Goal: Task Accomplishment & Management: Use online tool/utility

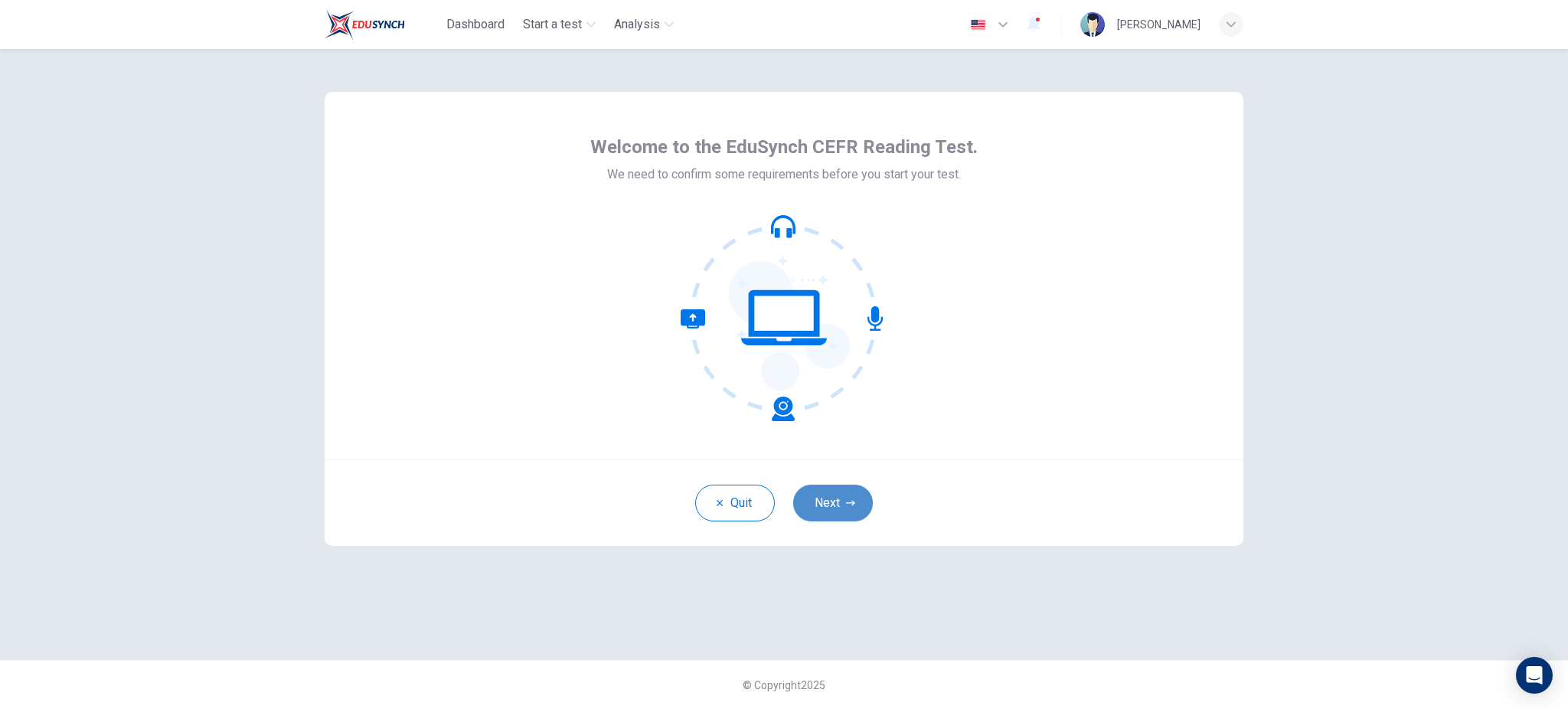
click at [839, 499] on button "Next" at bounding box center [833, 503] width 80 height 37
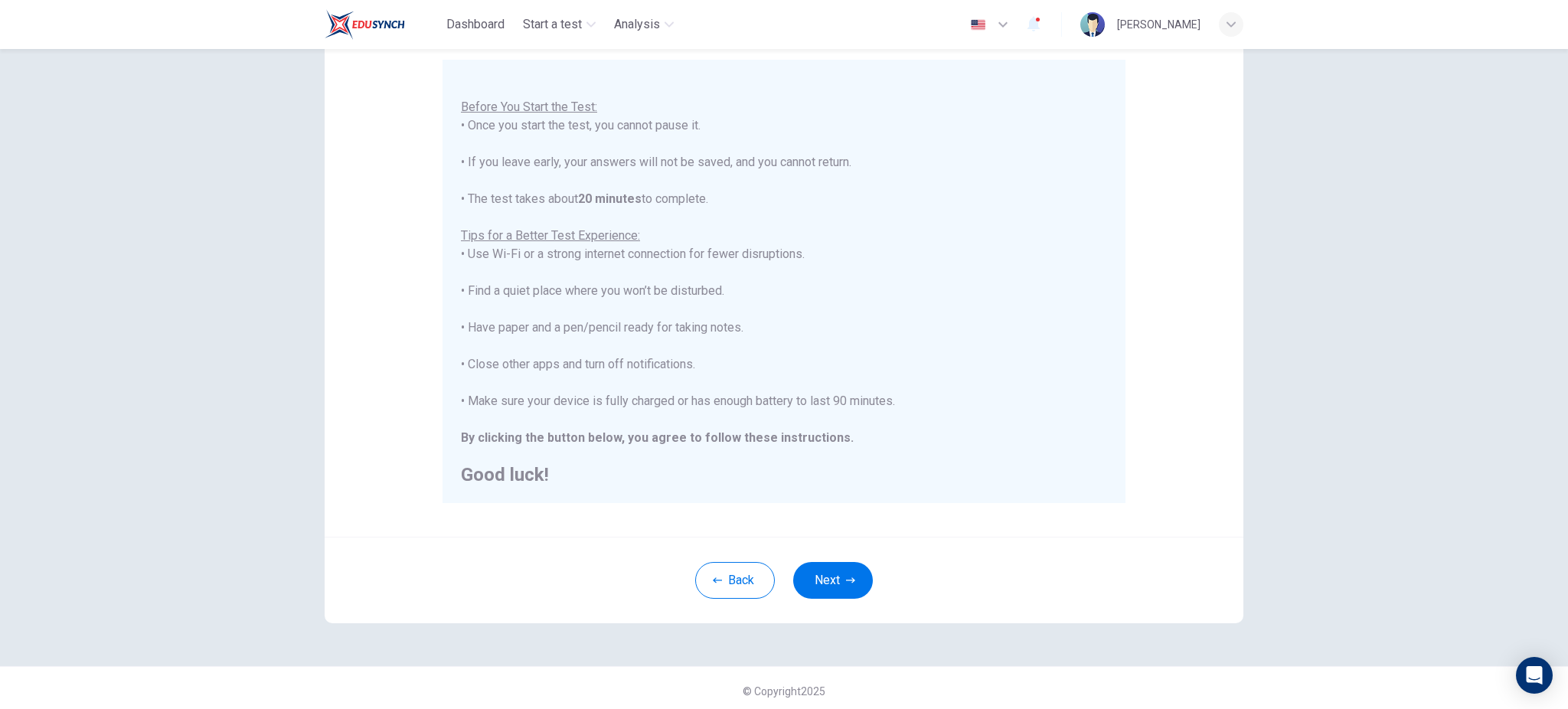
scroll to position [141, 0]
click at [1383, 247] on div "Disclaimer: You are about to start a CEFR Reading Test . Before You Start the T…" at bounding box center [784, 378] width 1568 height 660
click at [827, 571] on button "Next" at bounding box center [833, 576] width 80 height 37
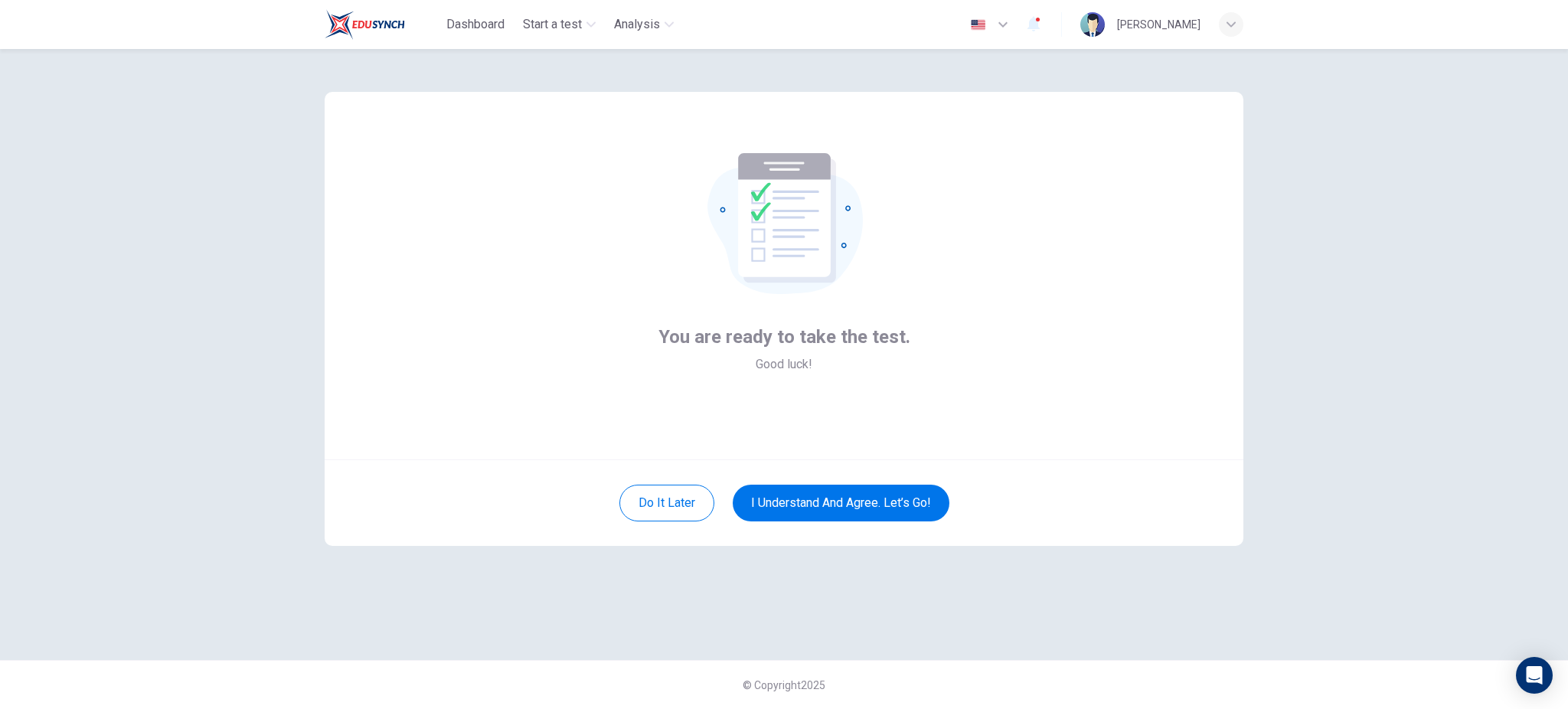
scroll to position [0, 0]
click at [826, 504] on button "I understand and agree. Let’s go!" at bounding box center [841, 503] width 217 height 37
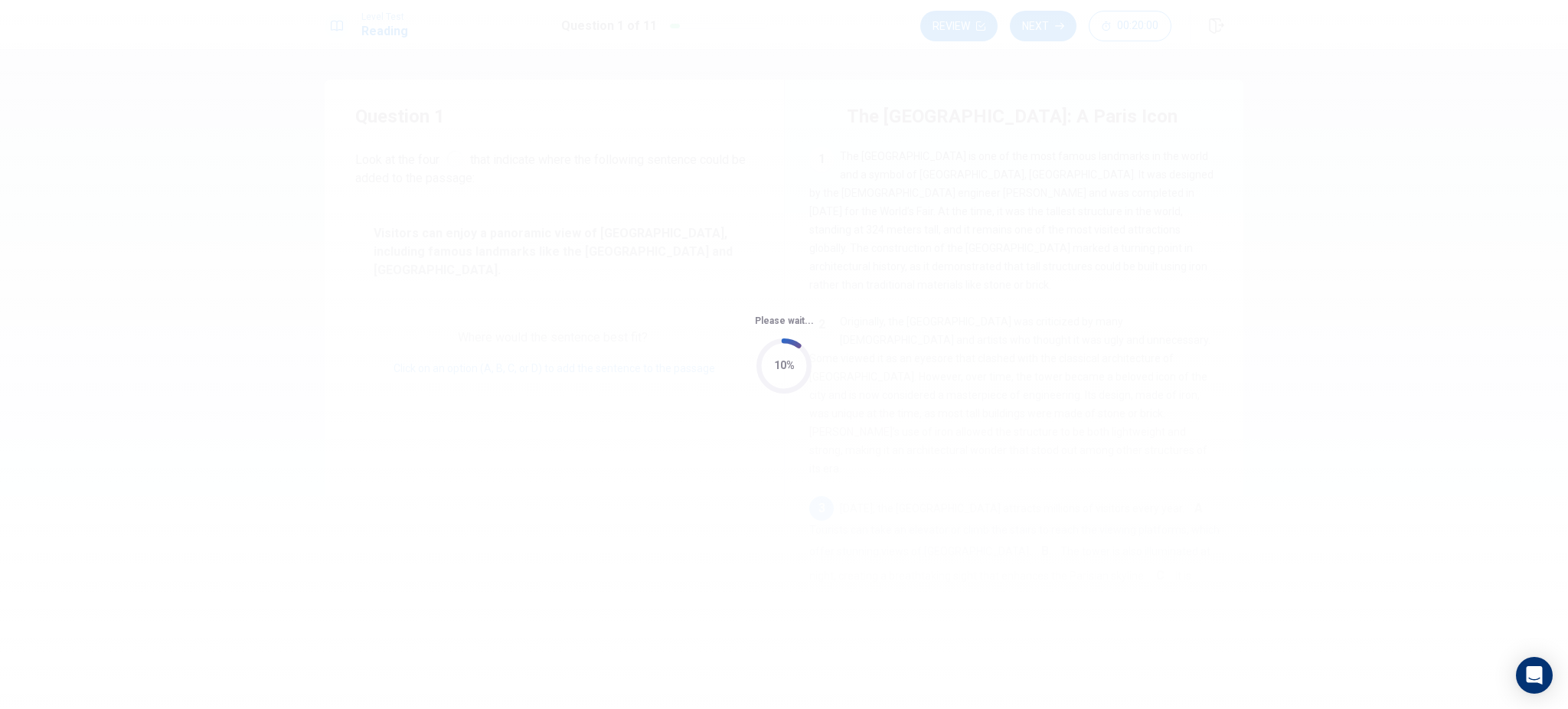
scroll to position [210, 0]
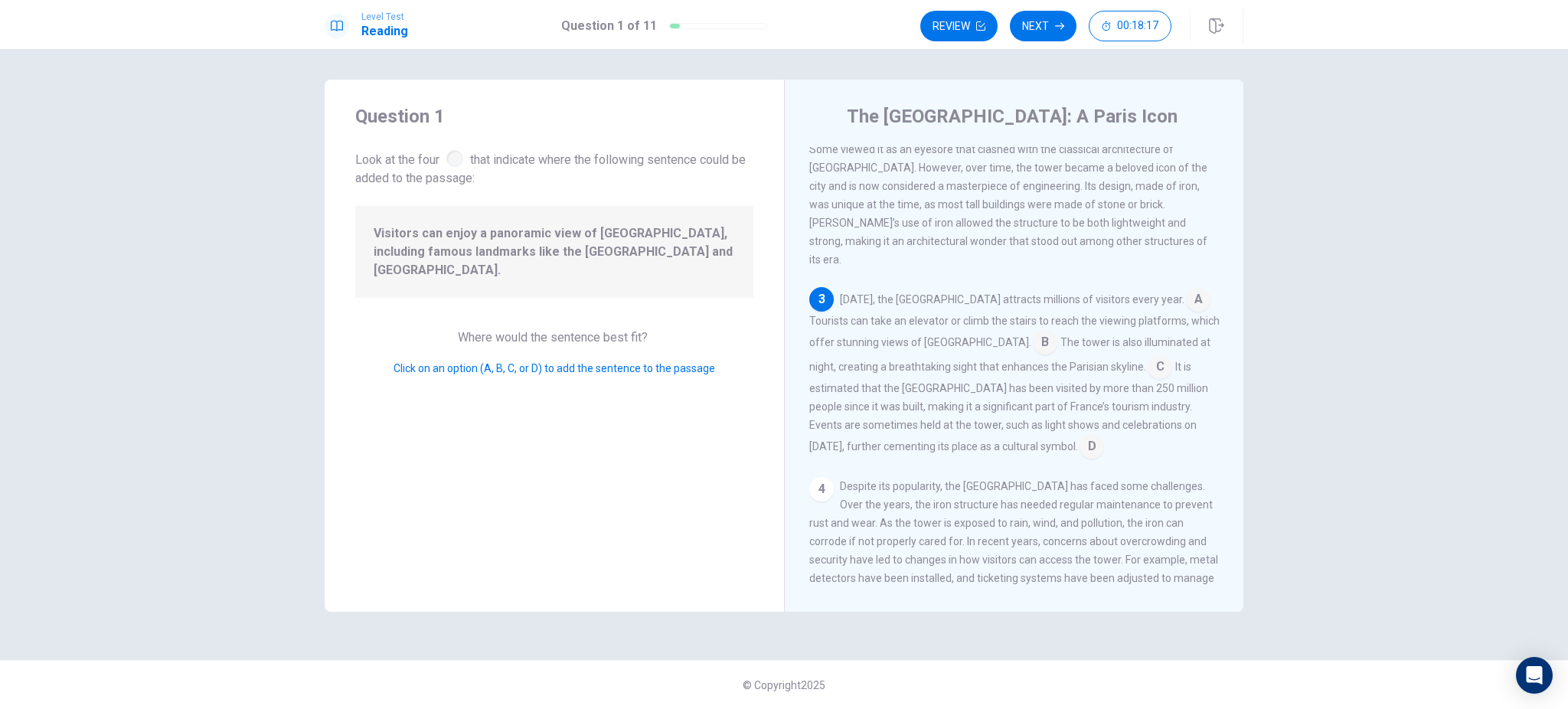
click at [1033, 332] on input at bounding box center [1046, 344] width 25 height 25
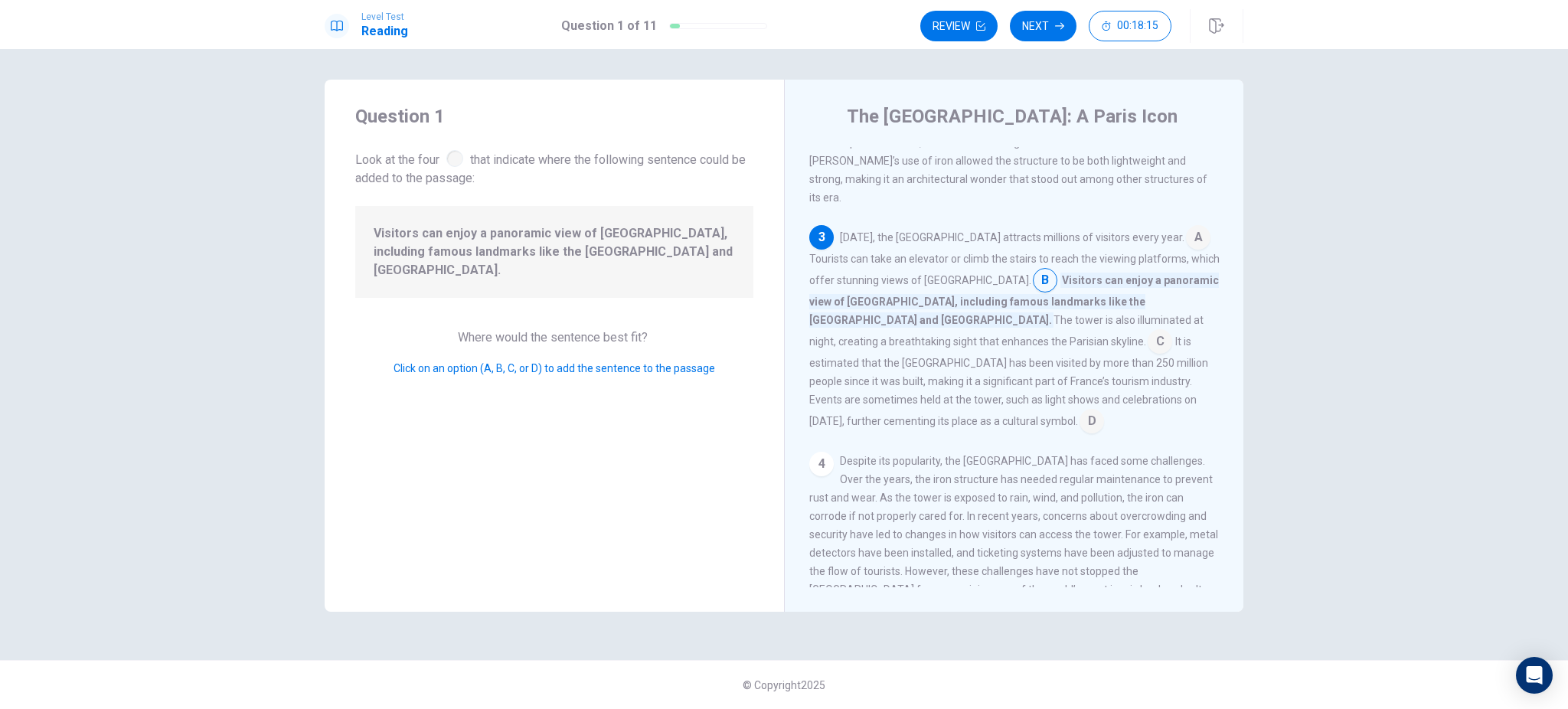
scroll to position [302, 0]
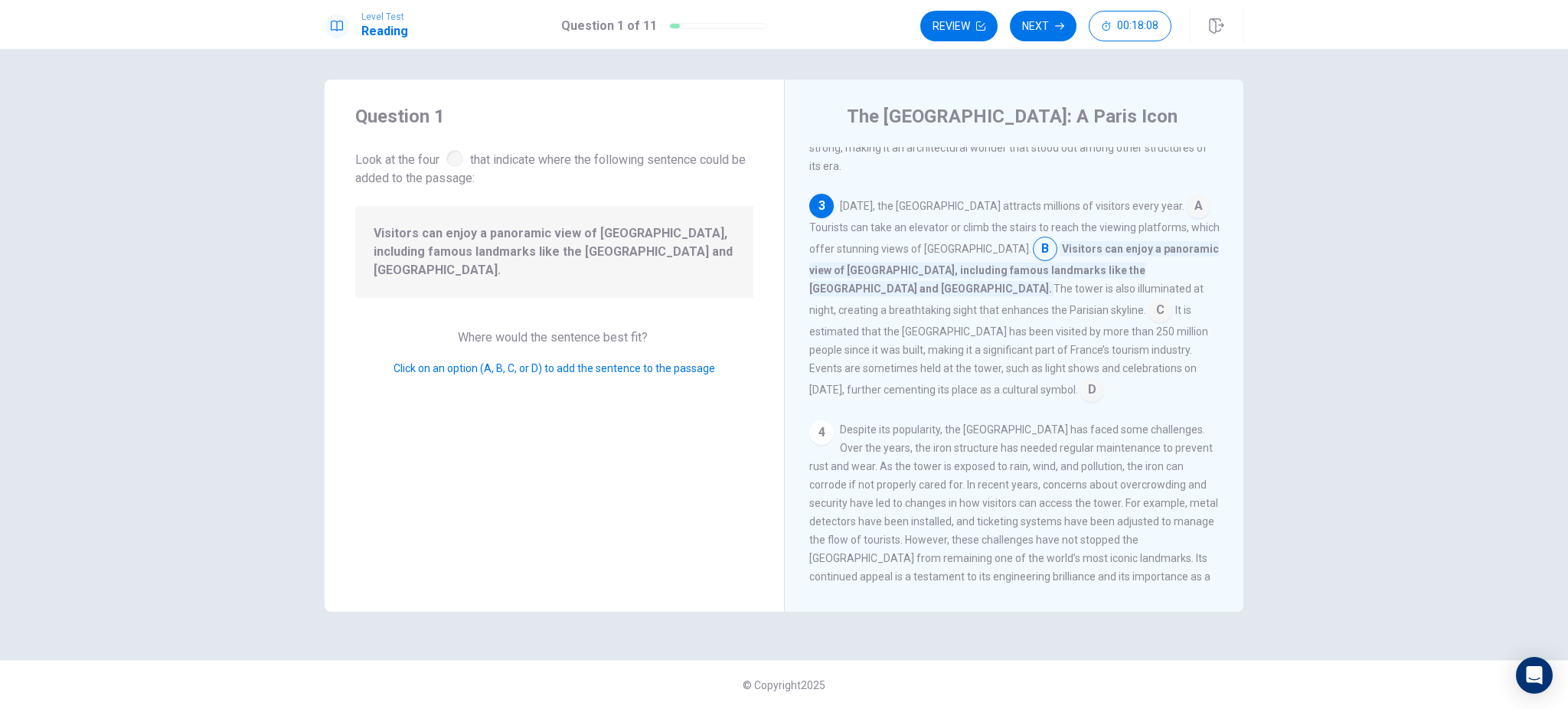
click at [1033, 238] on input at bounding box center [1046, 250] width 25 height 25
click at [1057, 25] on icon "button" at bounding box center [1060, 26] width 9 height 9
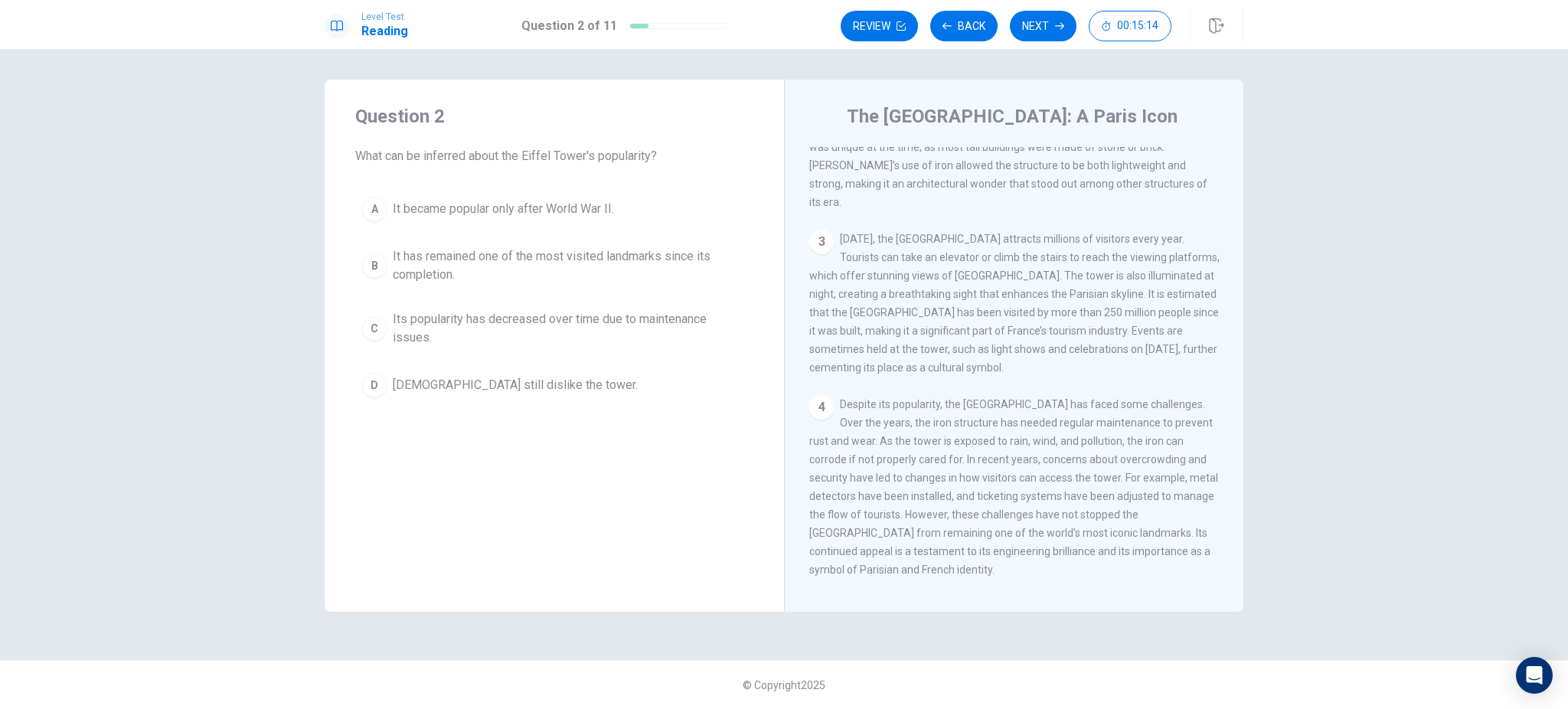
scroll to position [0, 0]
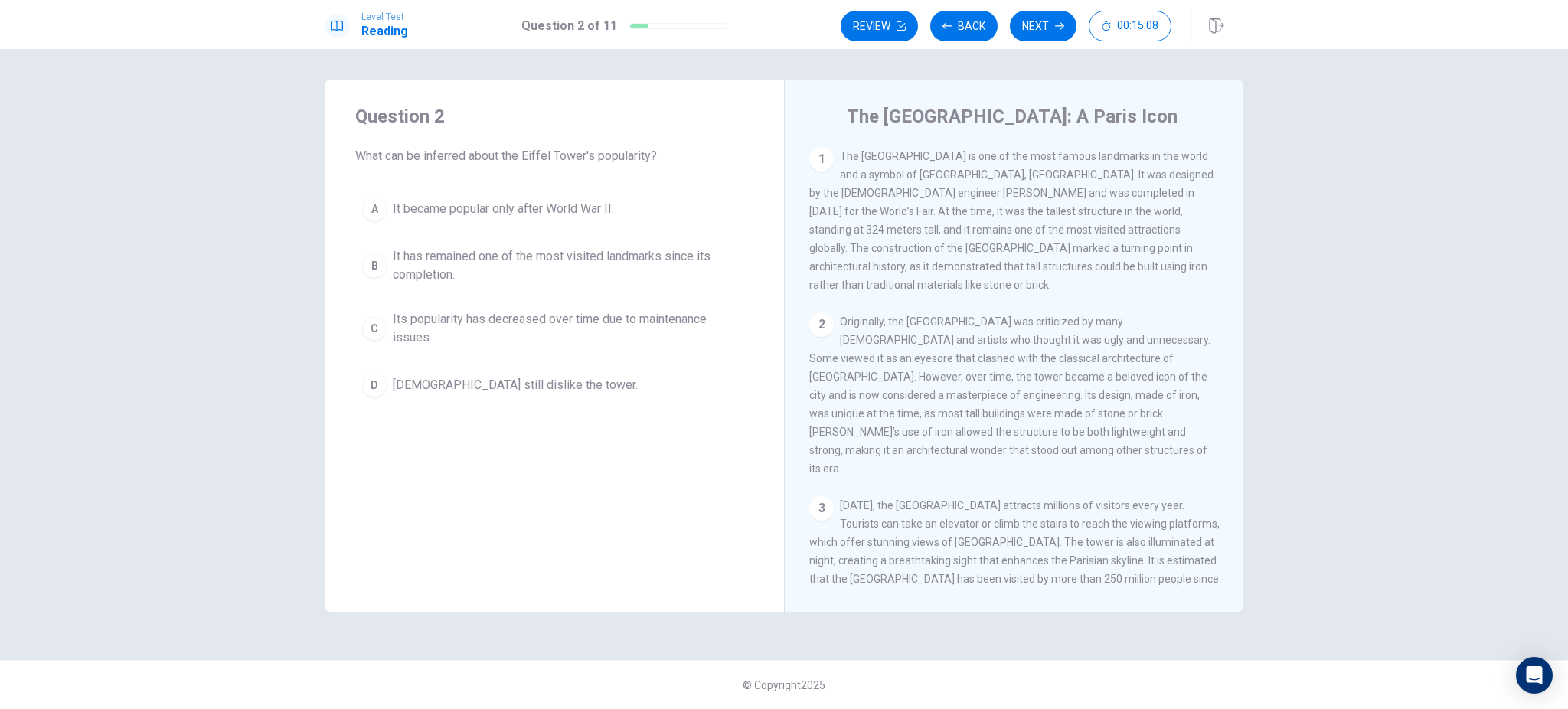
click at [372, 271] on div "B" at bounding box center [375, 266] width 25 height 25
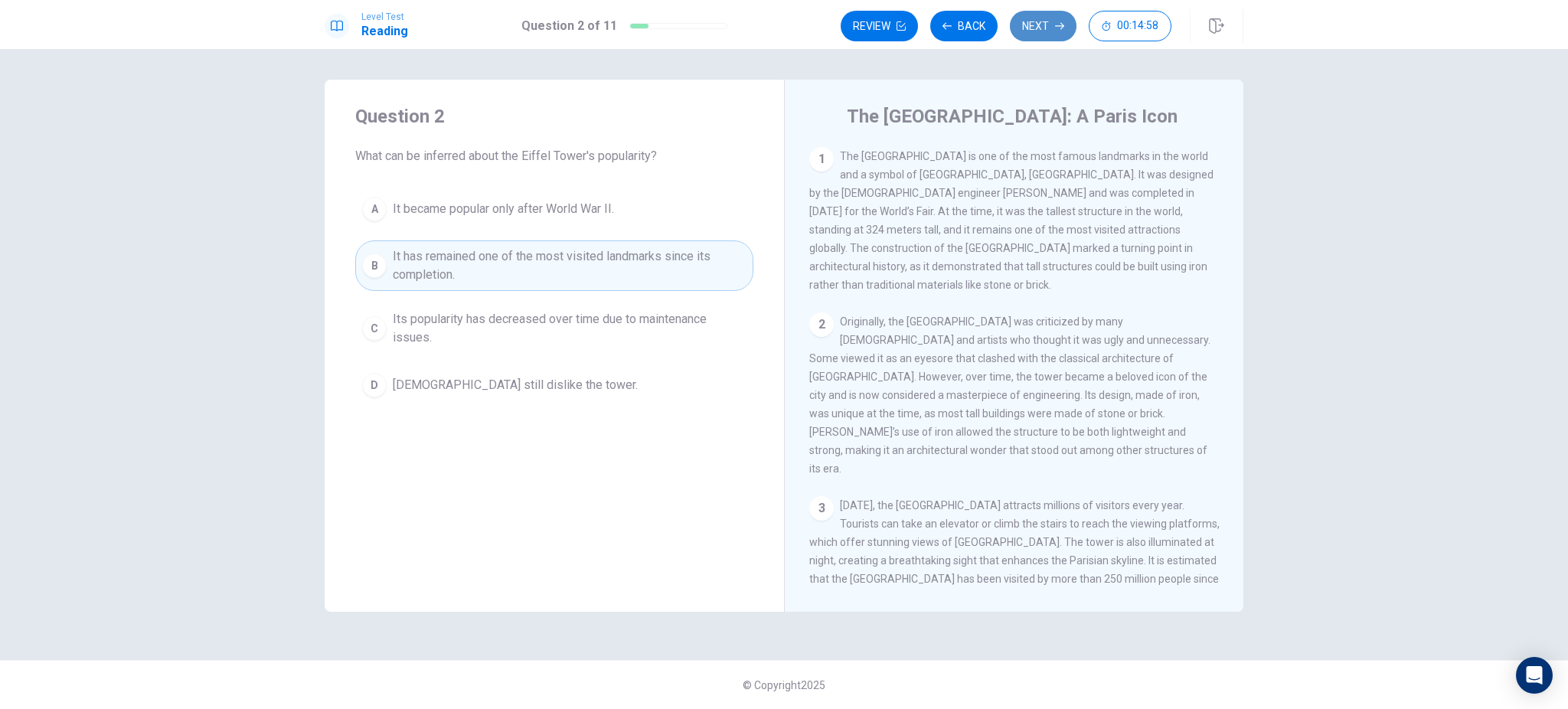
click at [1043, 32] on button "Next" at bounding box center [1043, 26] width 66 height 31
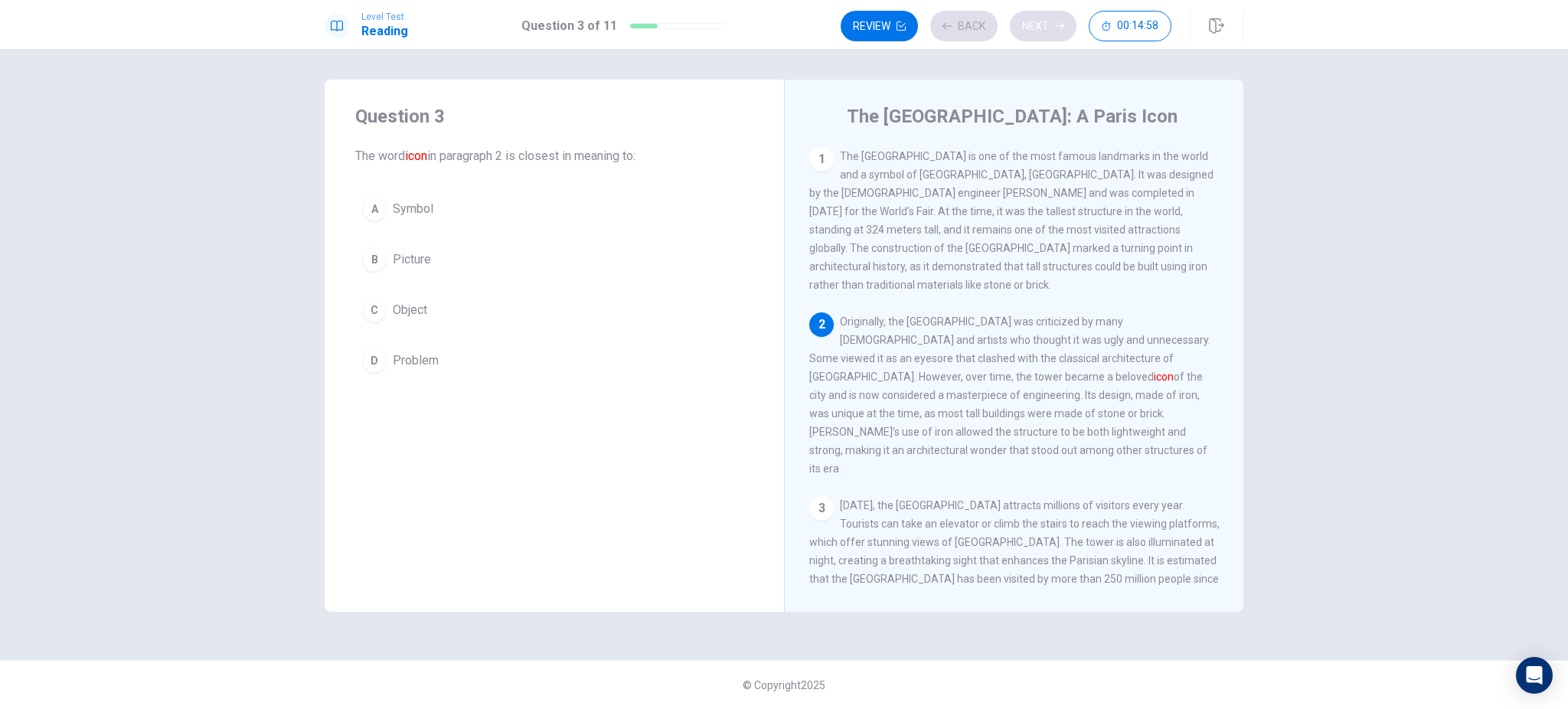
scroll to position [19, 0]
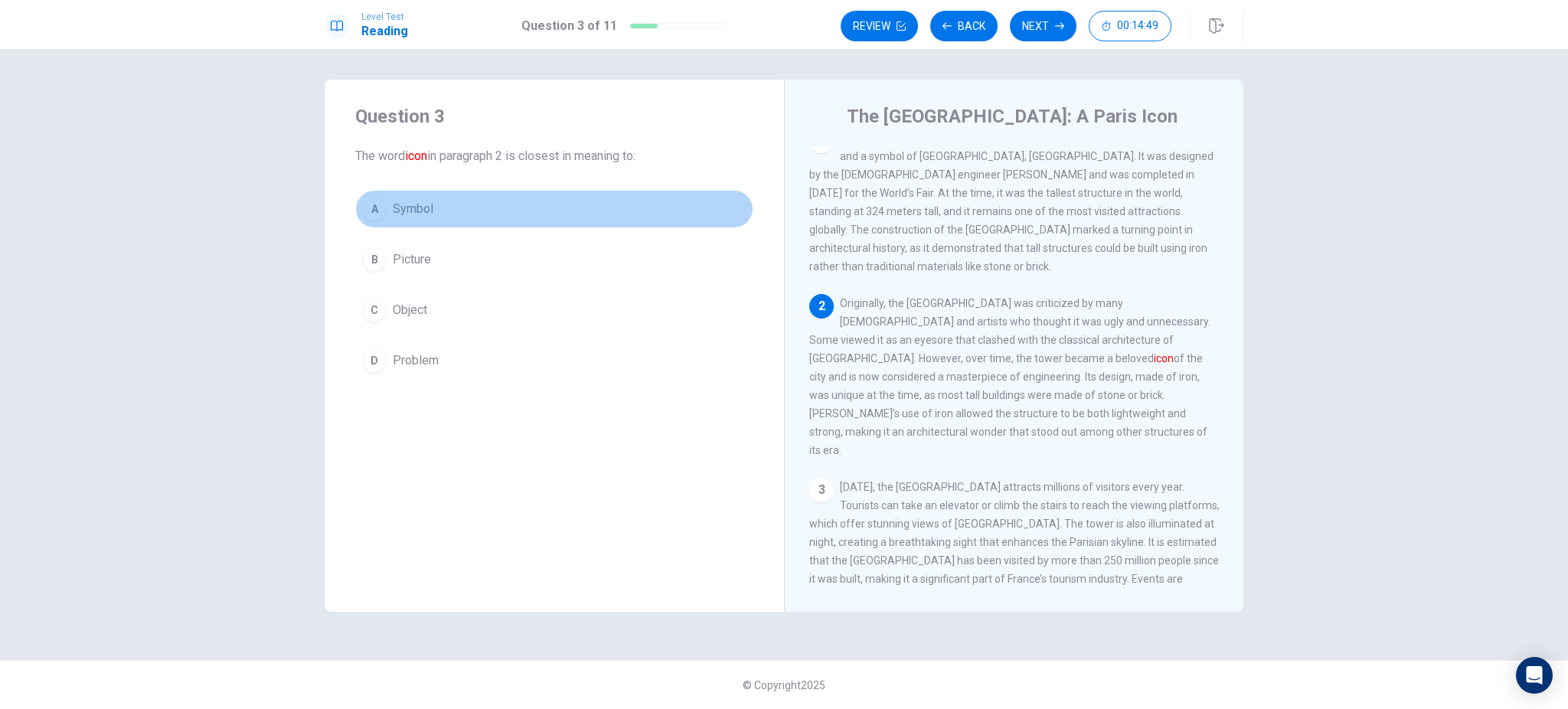
click at [377, 208] on div "A" at bounding box center [375, 210] width 25 height 25
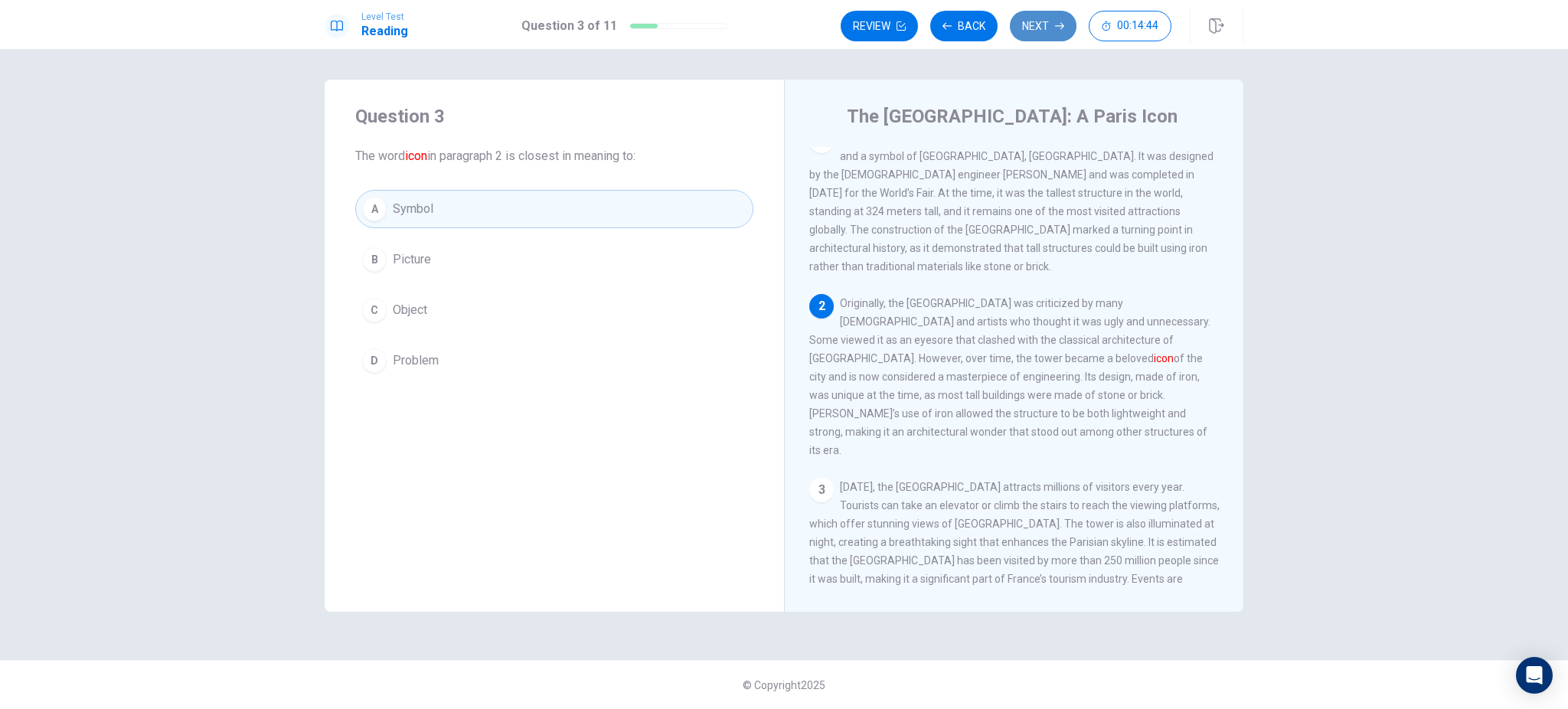
click at [1047, 28] on button "Next" at bounding box center [1043, 26] width 66 height 31
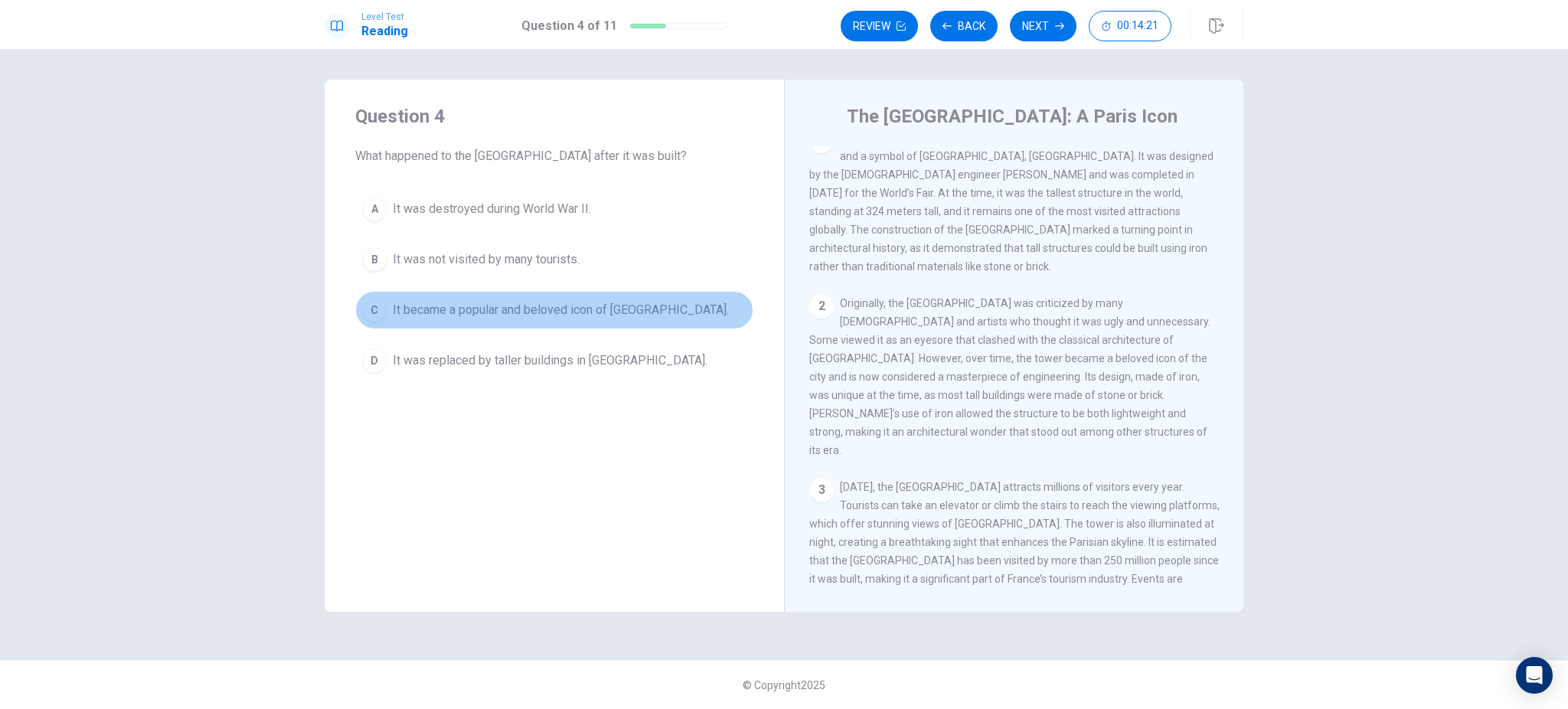
click at [387, 307] on button "C It became a popular and beloved icon of [GEOGRAPHIC_DATA]." at bounding box center [554, 309] width 398 height 38
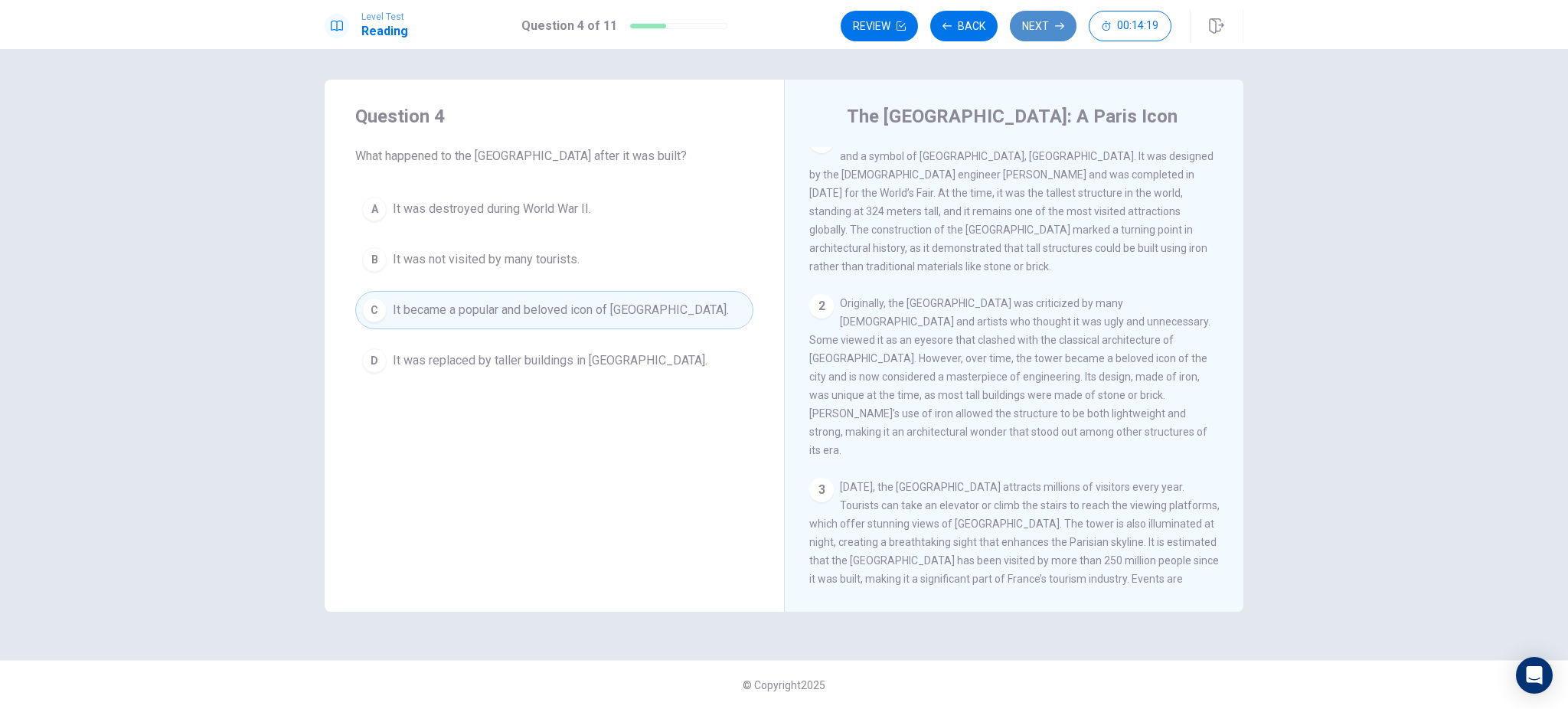
click at [1058, 26] on icon "button" at bounding box center [1060, 26] width 9 height 9
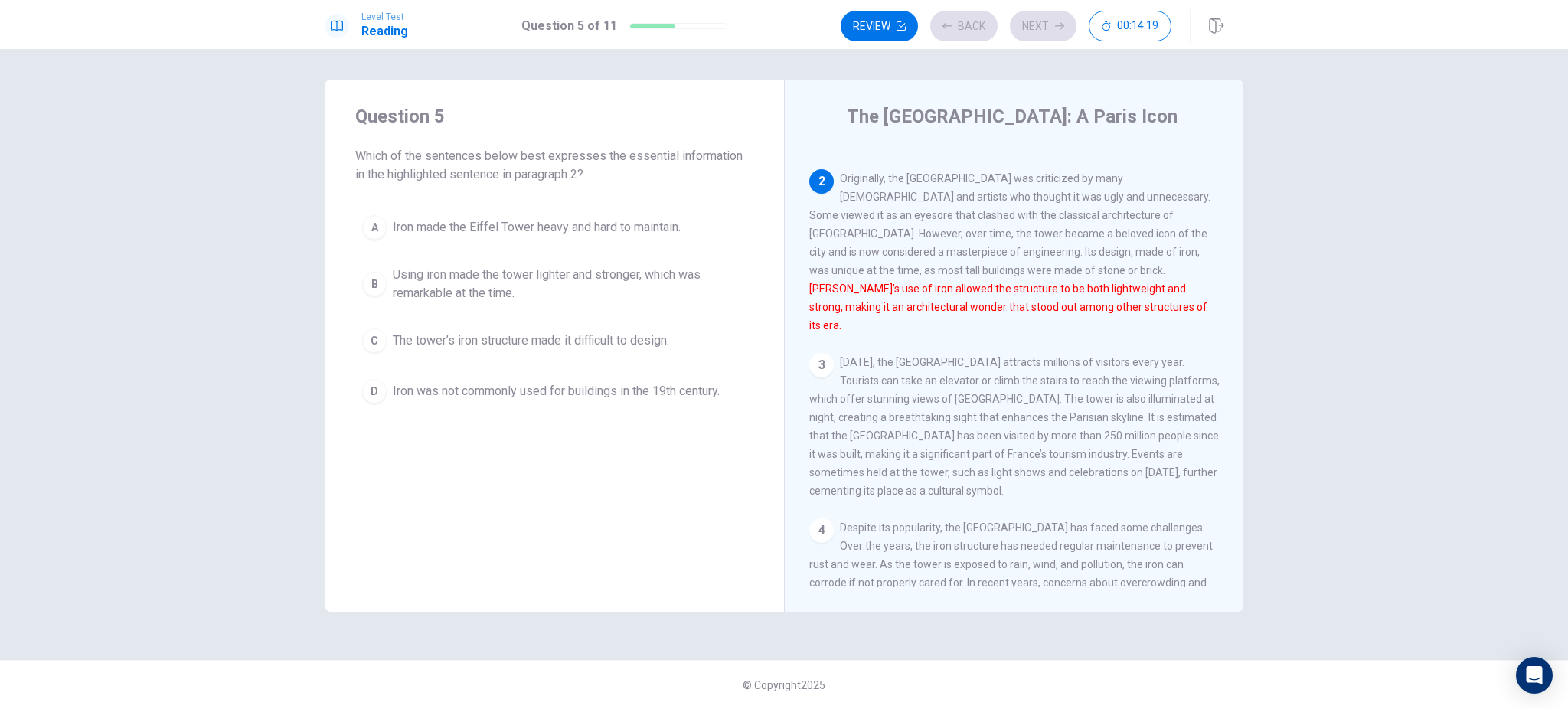
scroll to position [152, 0]
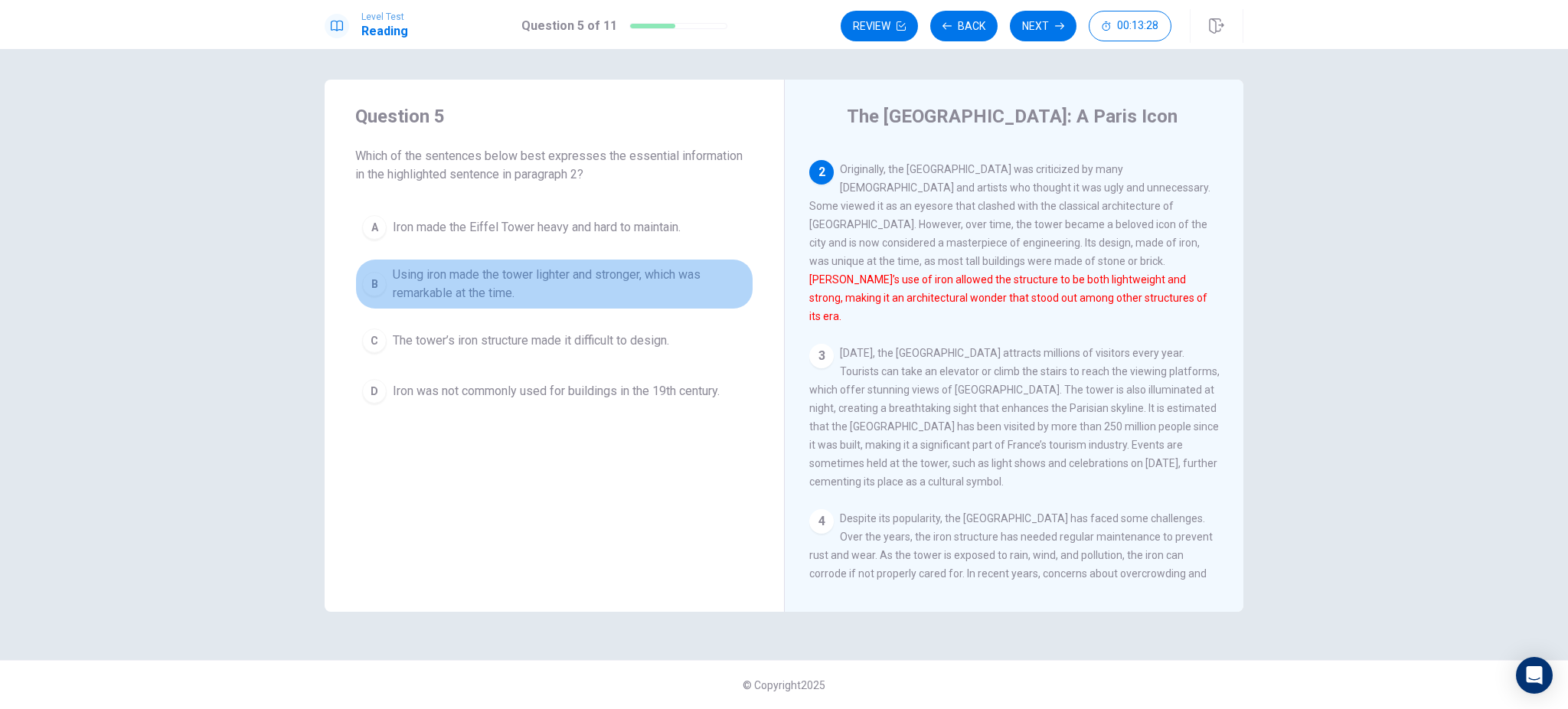
click at [423, 279] on span "Using iron made the tower lighter and stronger, which was remarkable at the tim…" at bounding box center [569, 285] width 354 height 37
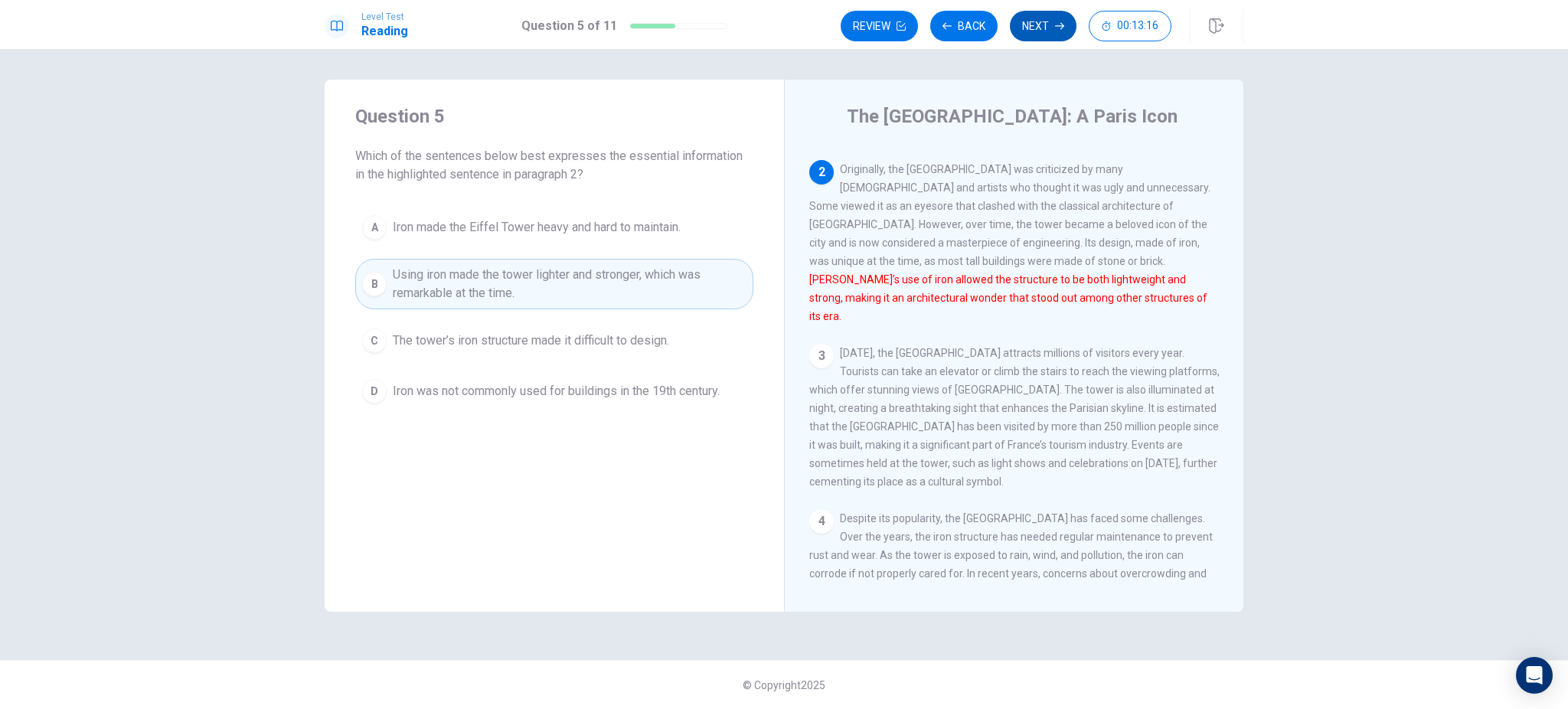
click at [1041, 18] on button "Next" at bounding box center [1043, 26] width 66 height 31
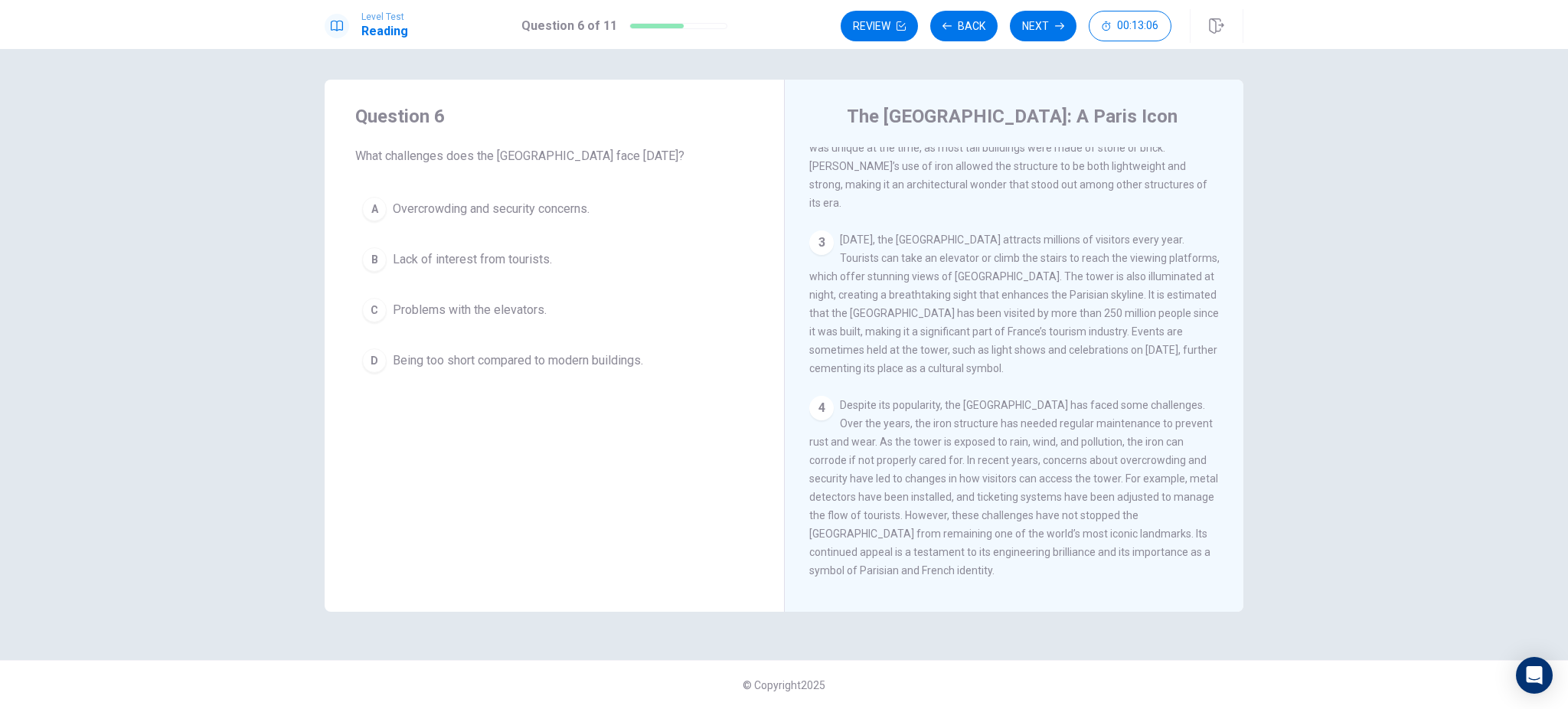
scroll to position [266, 0]
click at [499, 210] on span "Overcrowding and security concerns." at bounding box center [491, 209] width 197 height 19
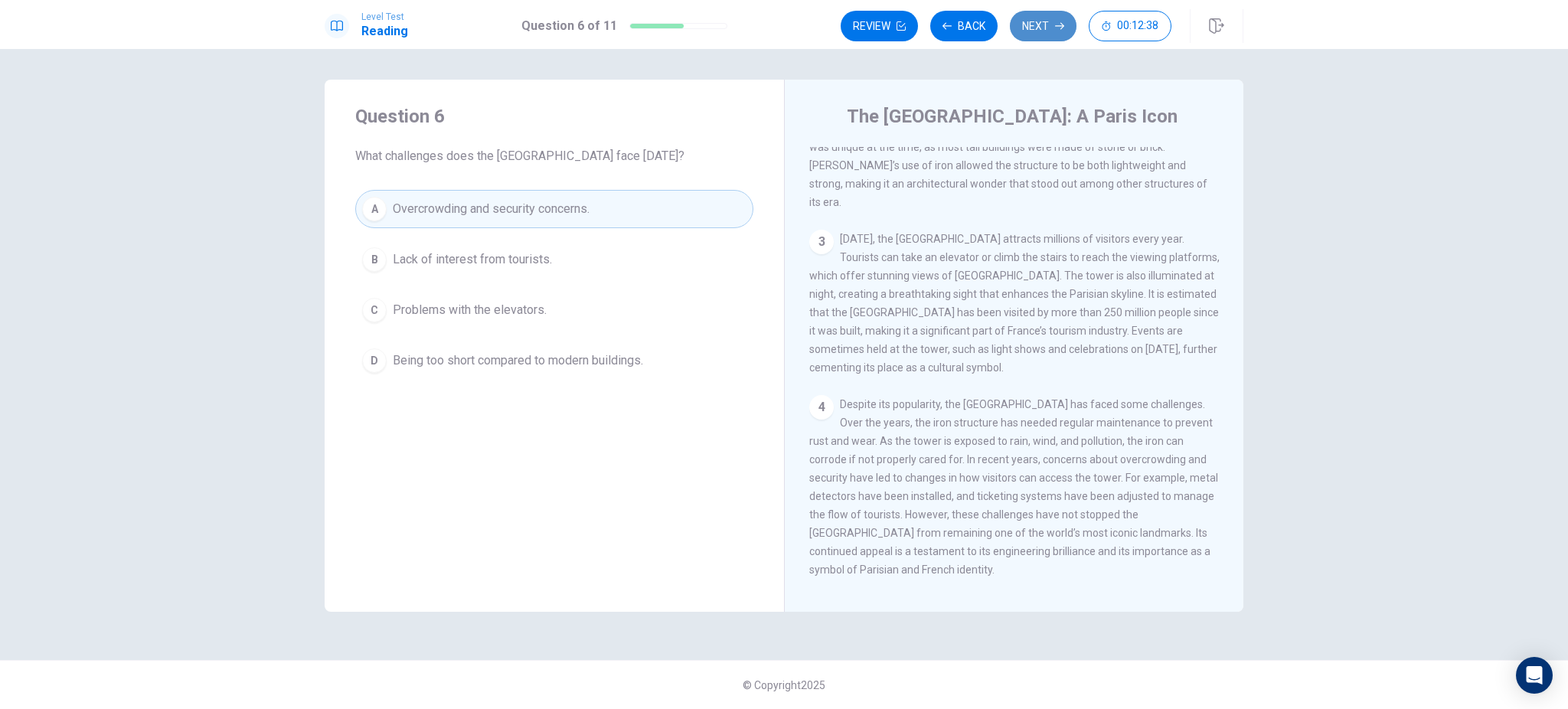
click at [1046, 31] on button "Next" at bounding box center [1043, 26] width 66 height 31
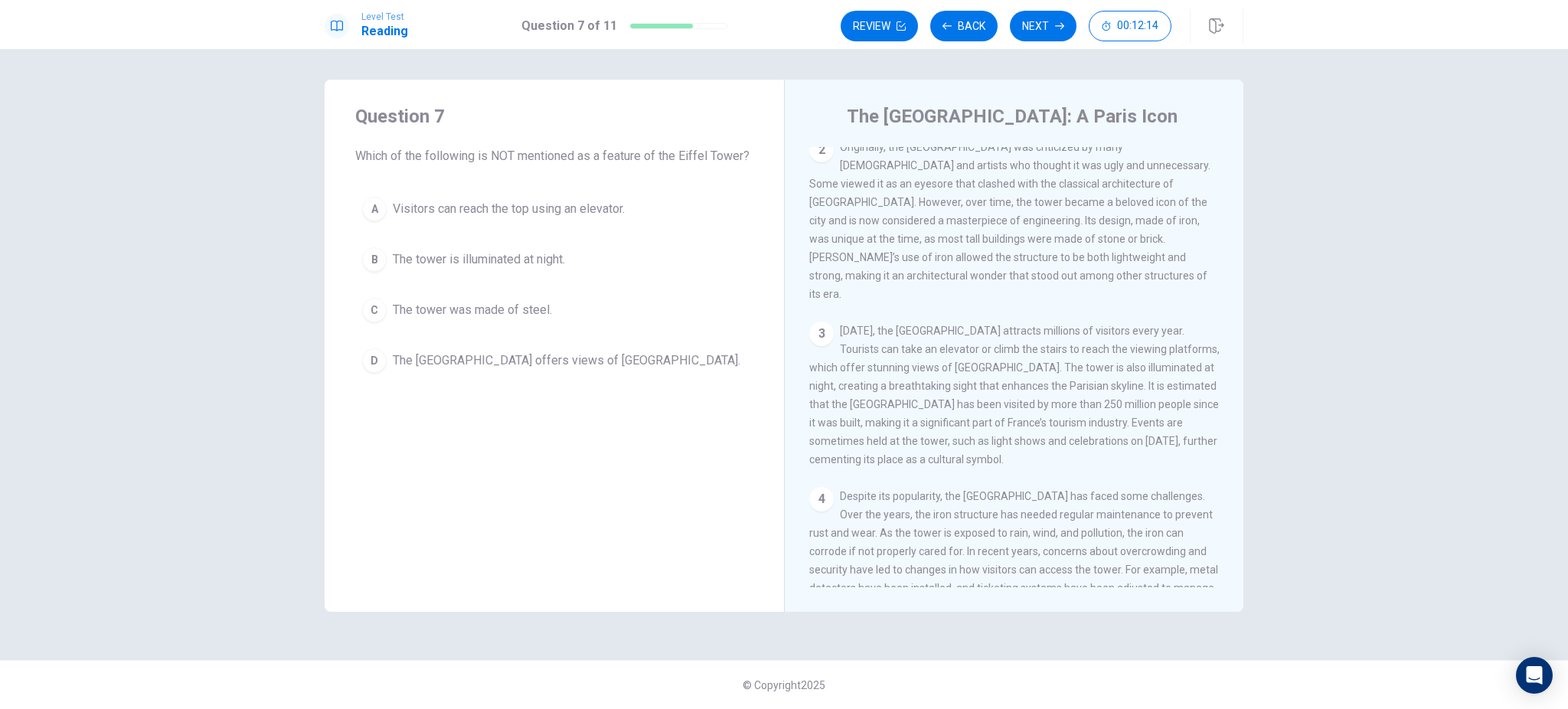
scroll to position [203, 0]
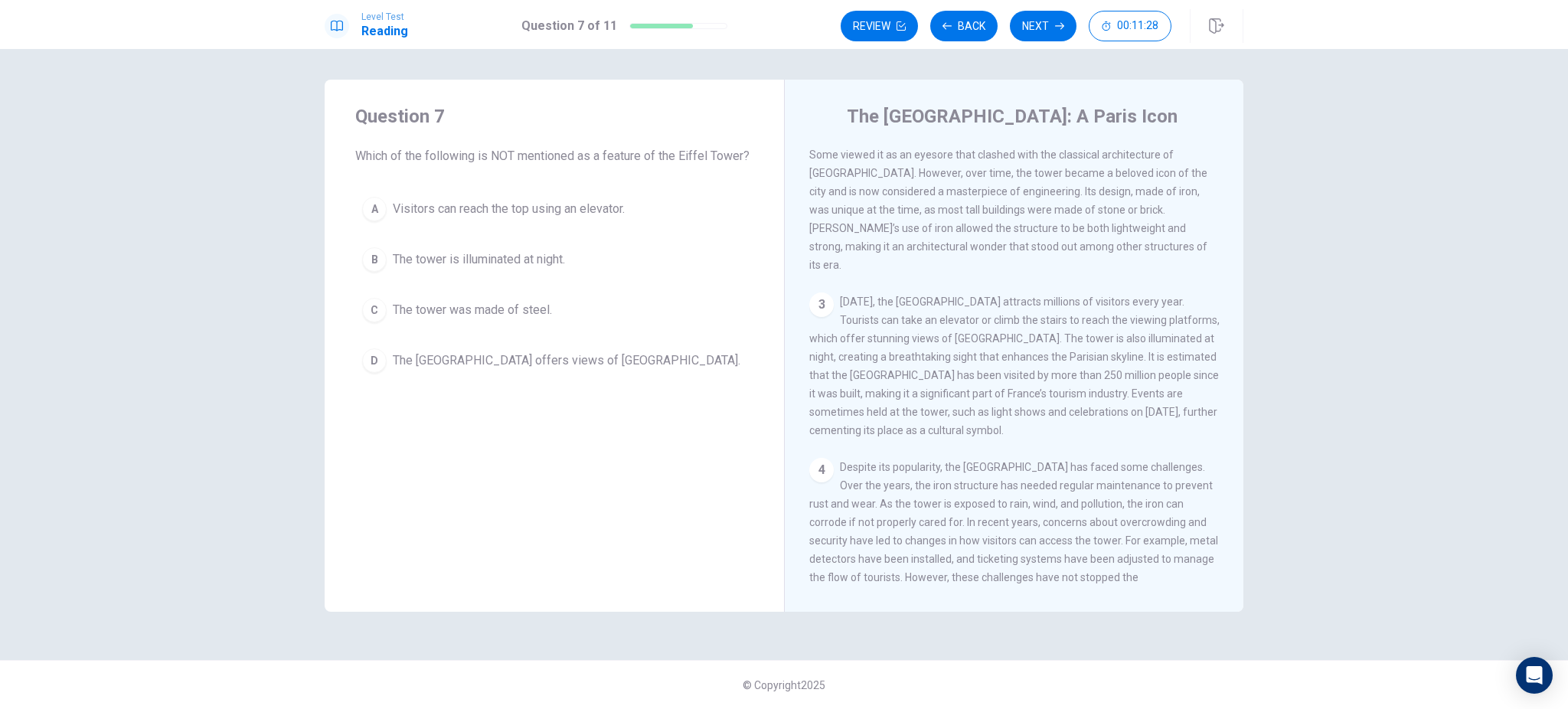
click at [464, 209] on span "Visitors can reach the top using an elevator." at bounding box center [508, 209] width 232 height 19
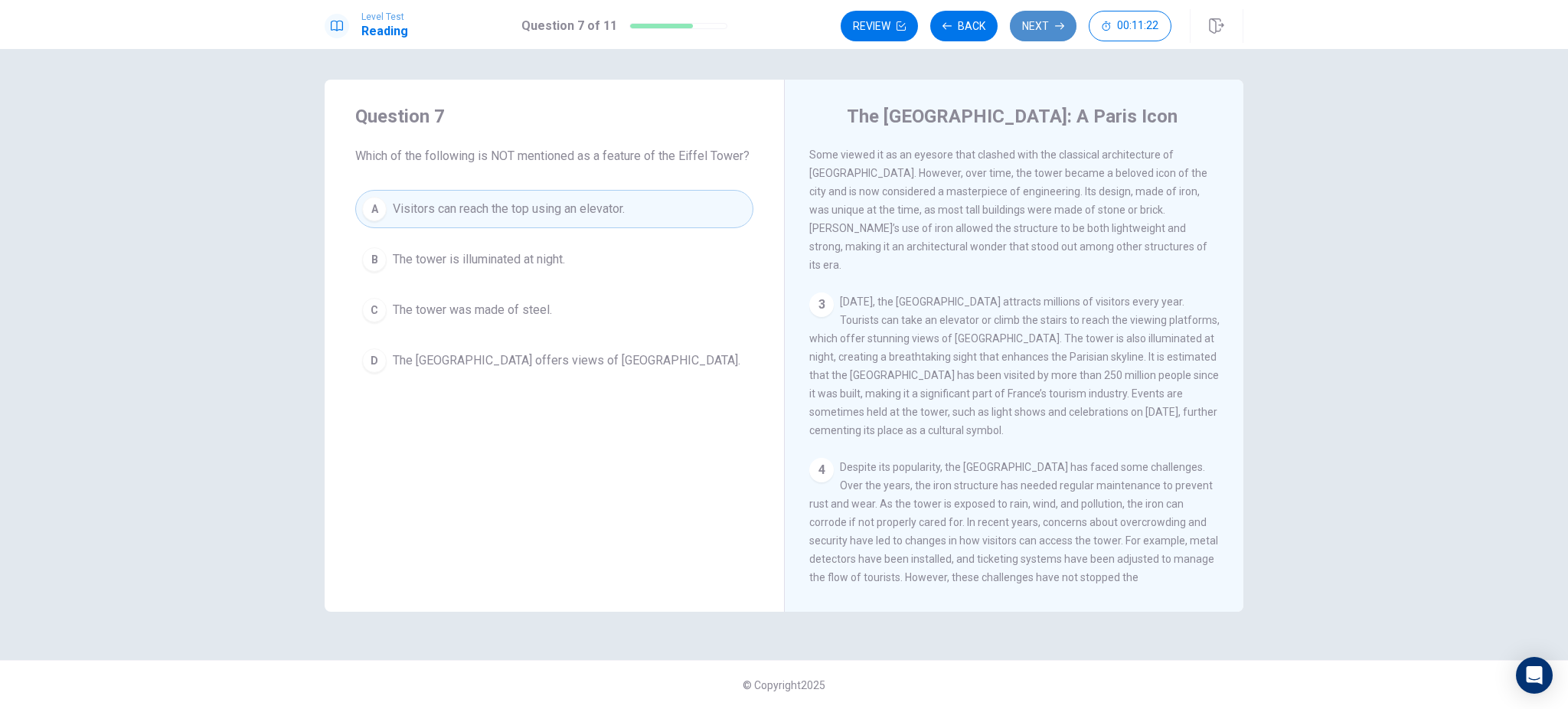
click at [1046, 27] on button "Next" at bounding box center [1043, 26] width 66 height 31
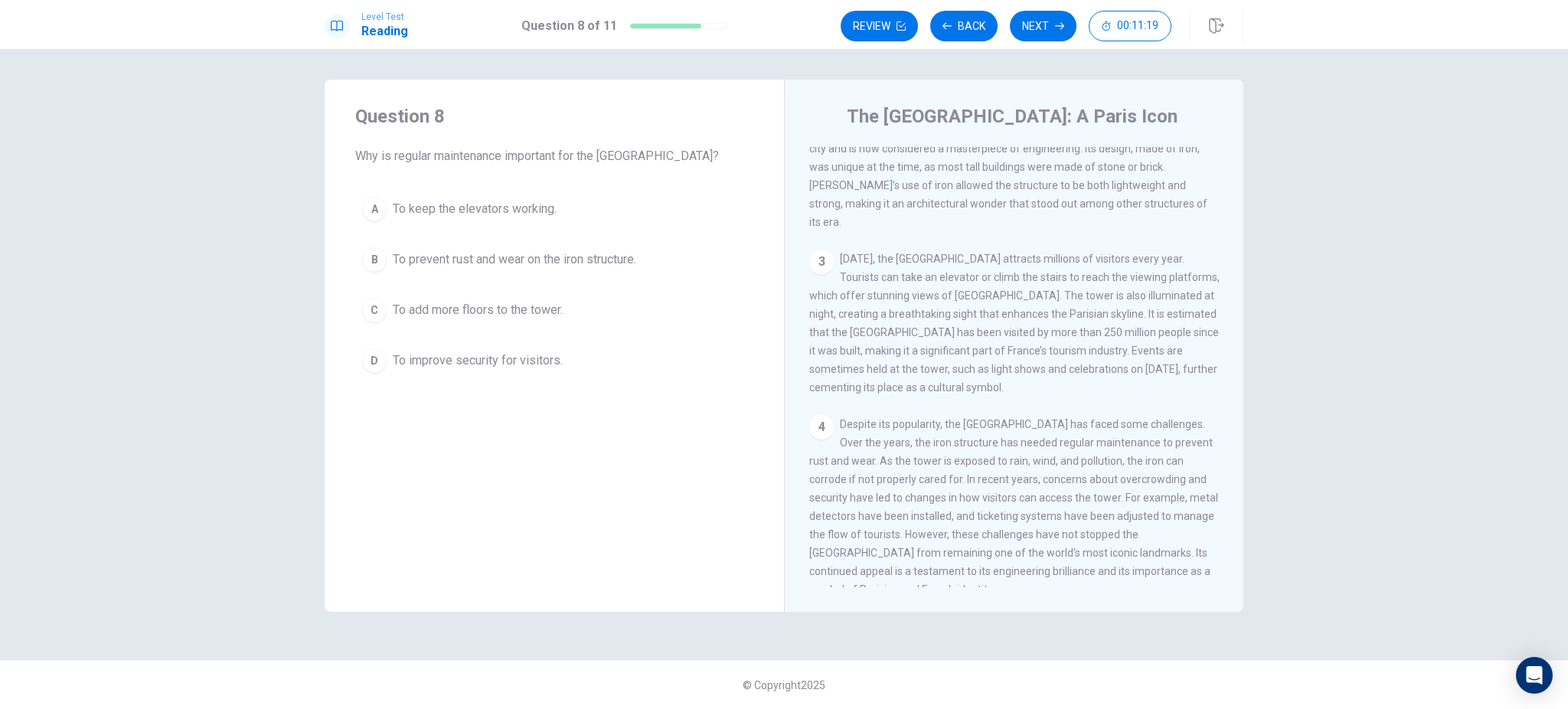
scroll to position [266, 0]
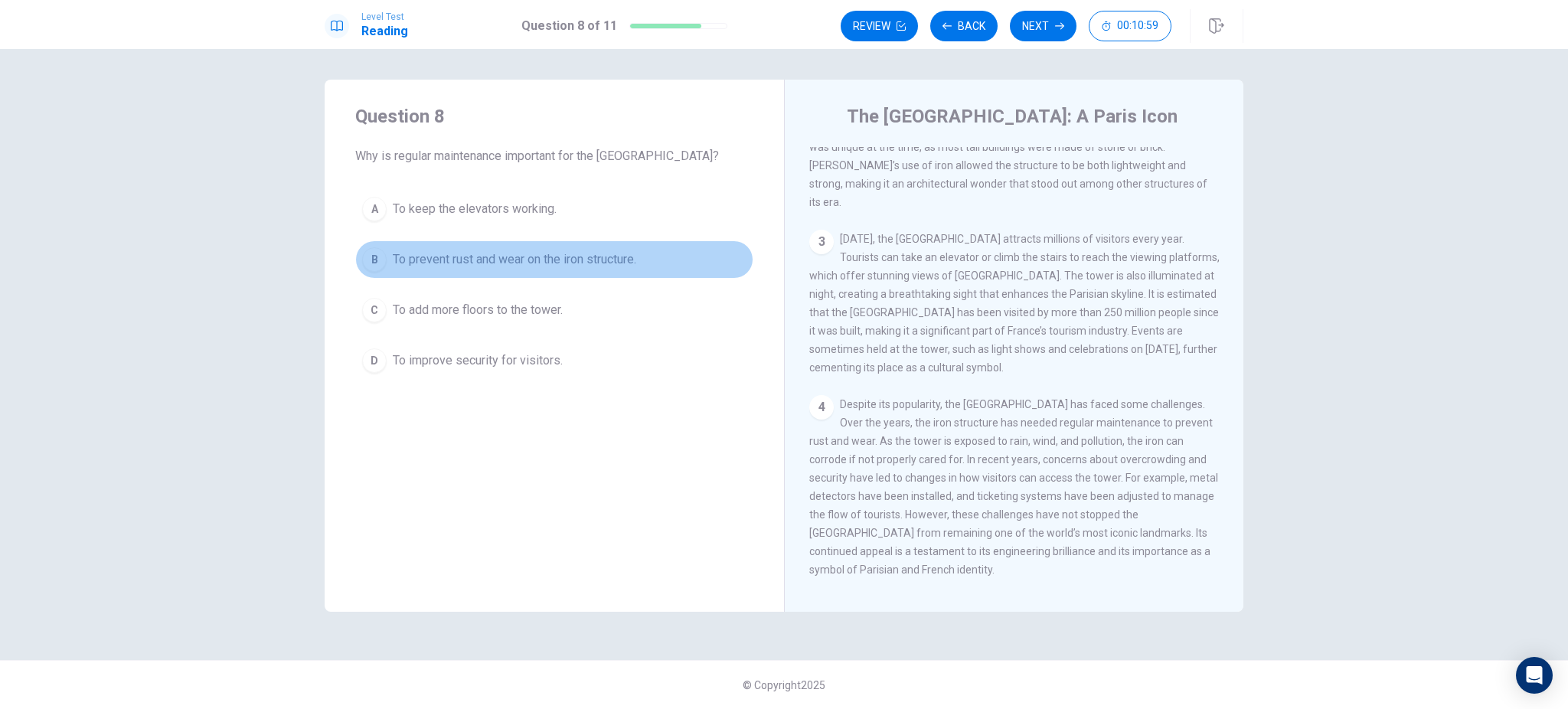
click at [519, 257] on span "To prevent rust and wear on the iron structure." at bounding box center [514, 259] width 243 height 19
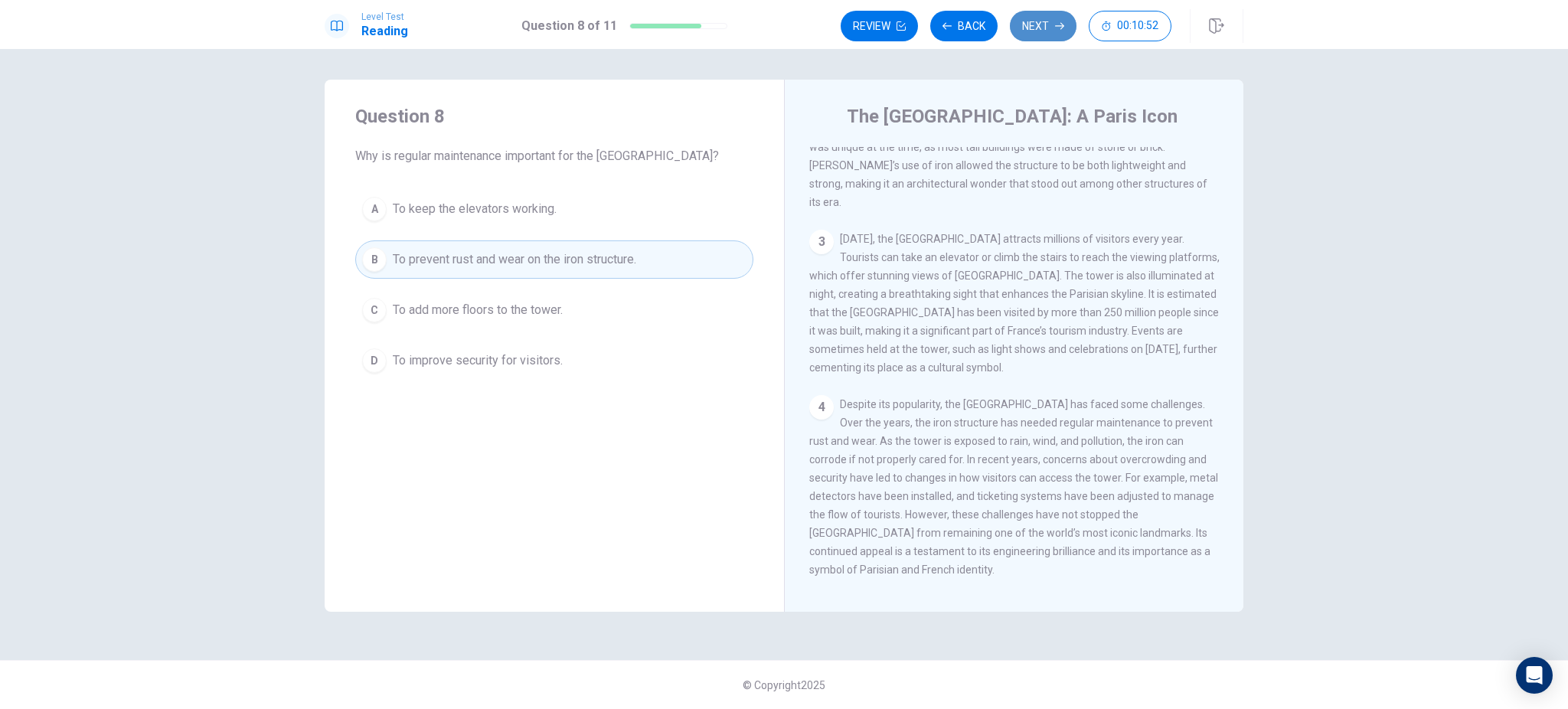
click at [1047, 18] on button "Next" at bounding box center [1043, 26] width 66 height 31
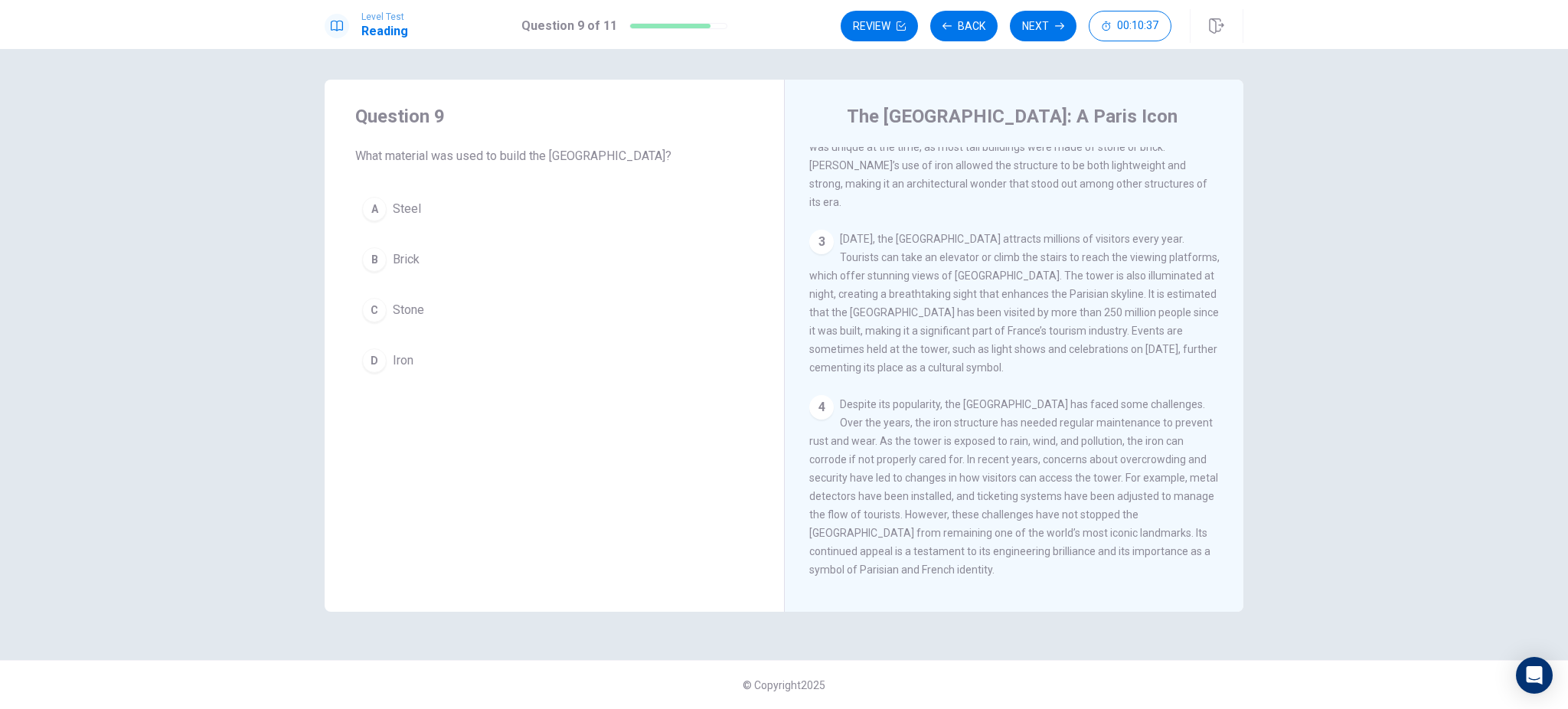
scroll to position [0, 0]
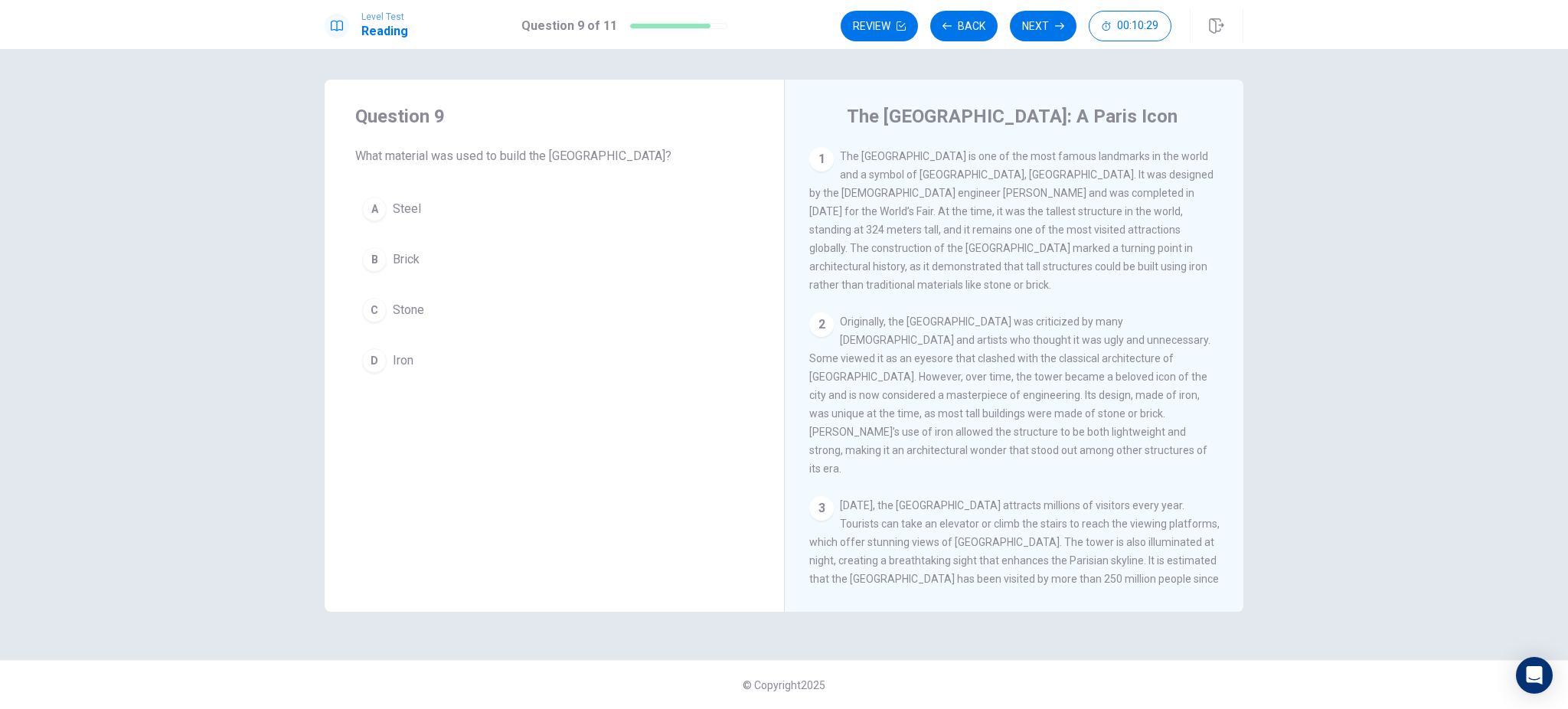
click at [398, 359] on span "Iron" at bounding box center [402, 361] width 20 height 19
click at [1044, 31] on button "Next" at bounding box center [1043, 26] width 66 height 31
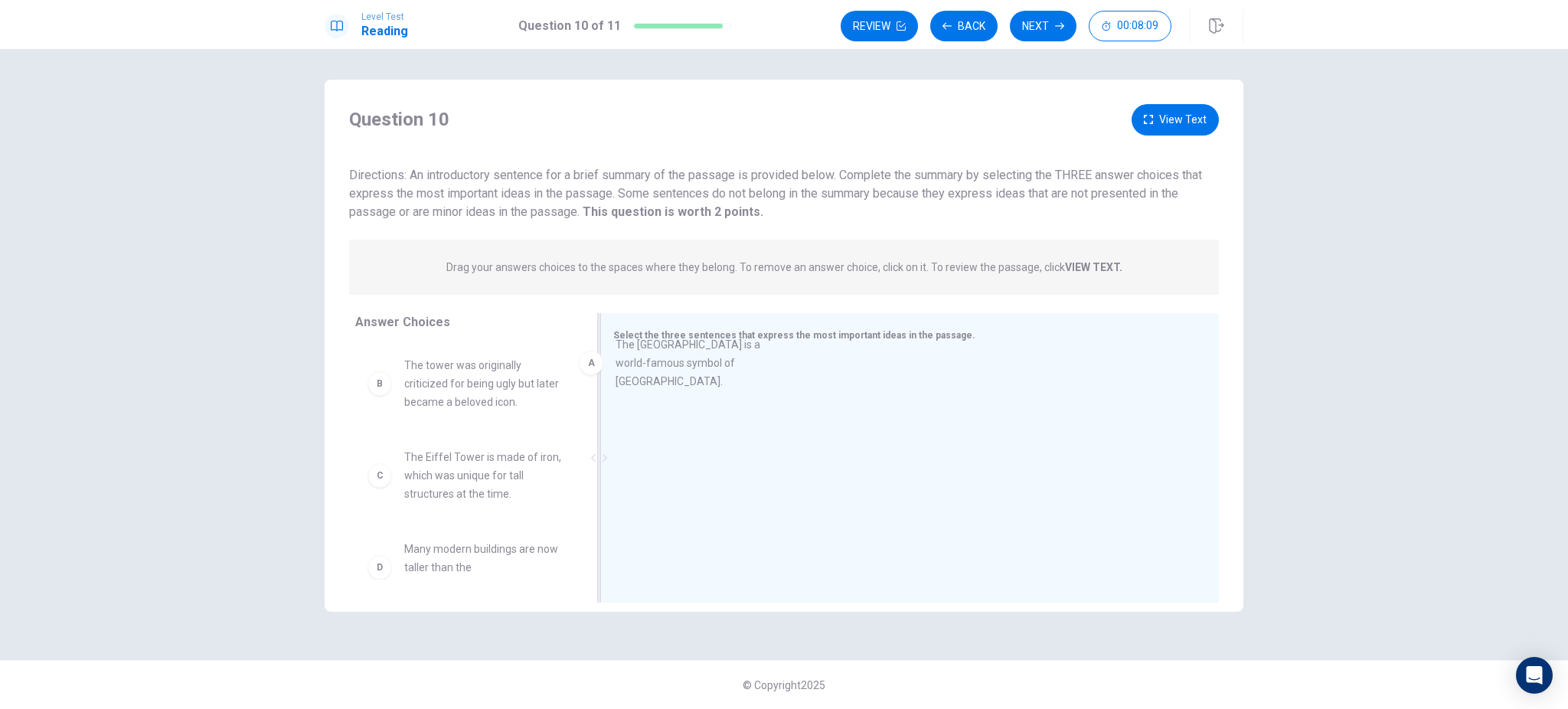
drag, startPoint x: 491, startPoint y: 370, endPoint x: 712, endPoint y: 348, distance: 222.1
drag, startPoint x: 458, startPoint y: 384, endPoint x: 798, endPoint y: 367, distance: 340.4
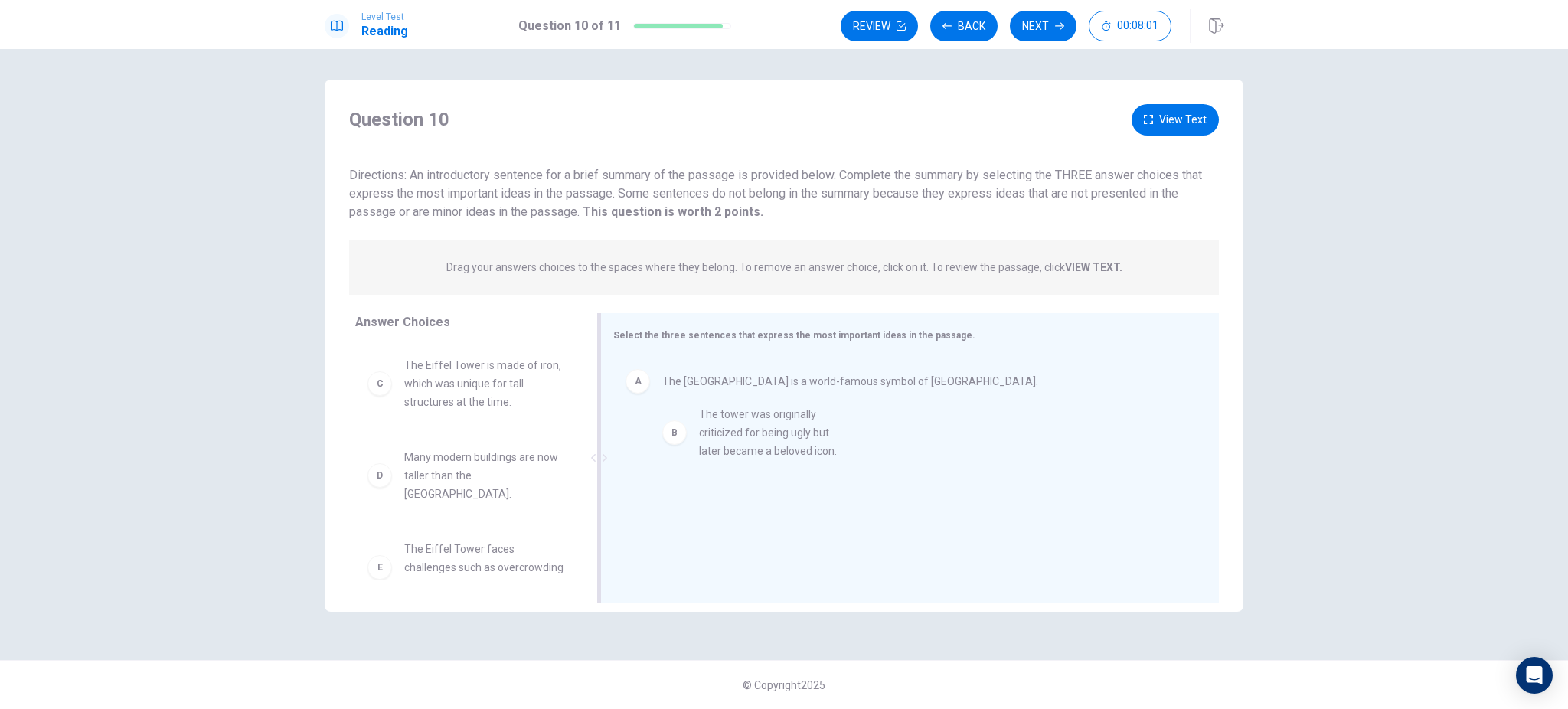
drag, startPoint x: 466, startPoint y: 386, endPoint x: 768, endPoint y: 433, distance: 305.6
drag, startPoint x: 467, startPoint y: 380, endPoint x: 773, endPoint y: 511, distance: 332.9
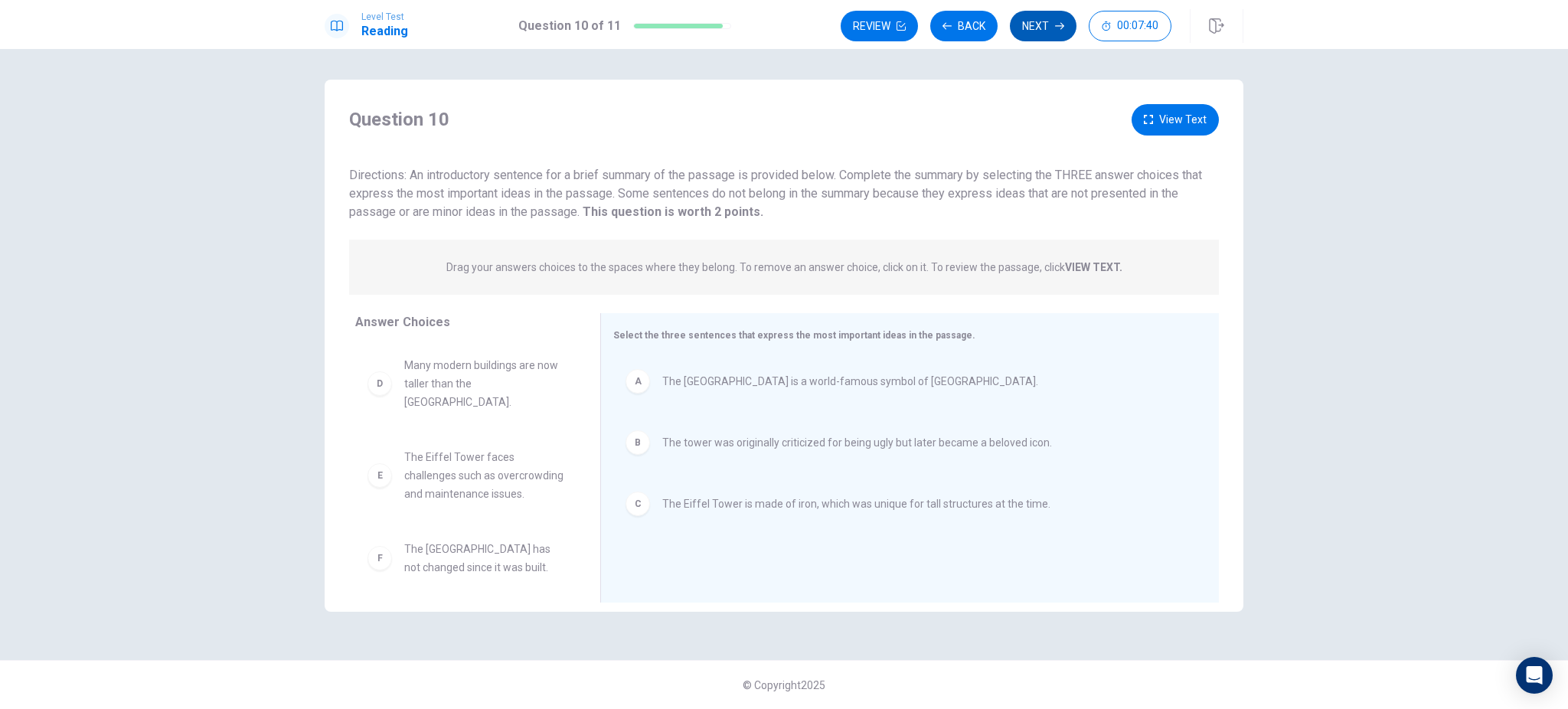
click at [1035, 24] on button "Next" at bounding box center [1043, 26] width 66 height 31
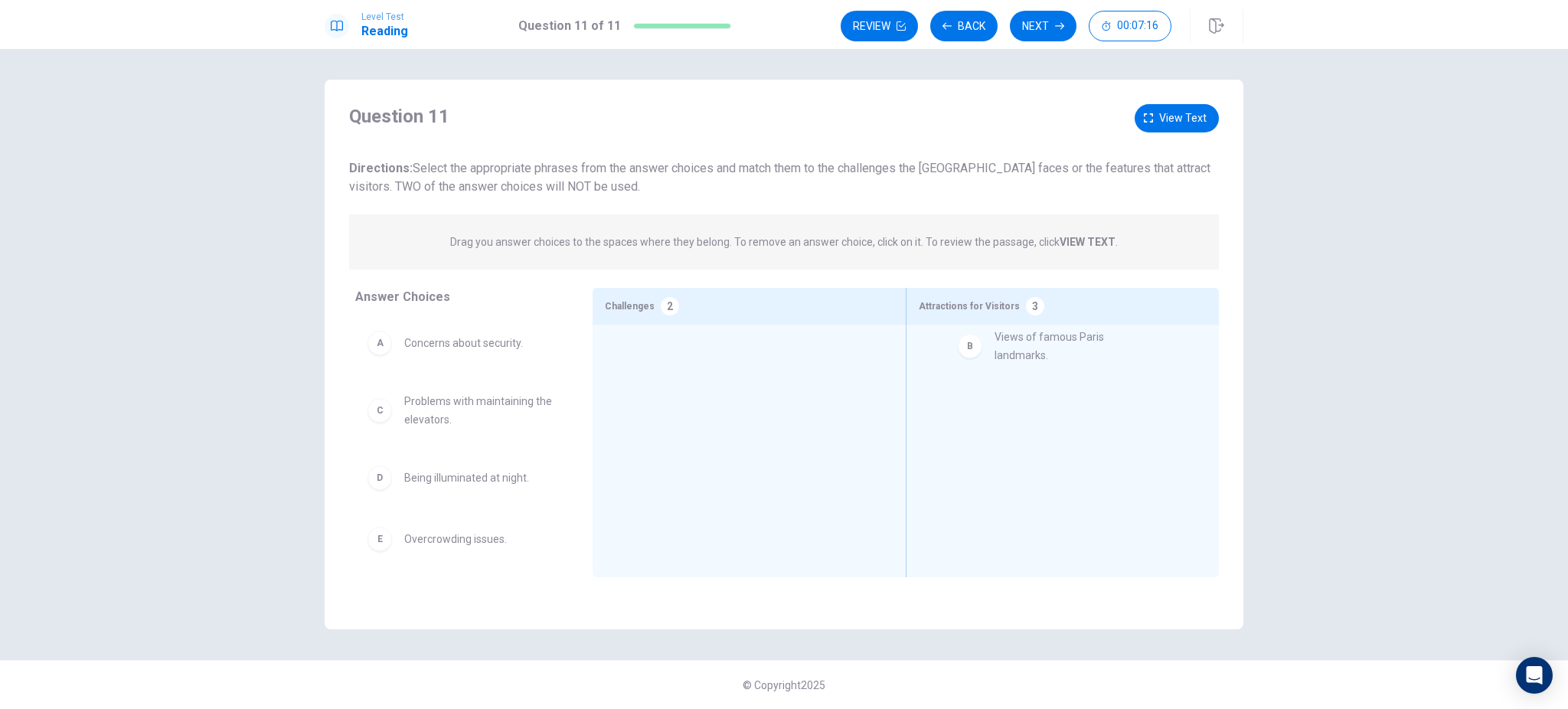
drag, startPoint x: 457, startPoint y: 415, endPoint x: 1062, endPoint y: 348, distance: 608.7
drag, startPoint x: 455, startPoint y: 485, endPoint x: 1080, endPoint y: 450, distance: 626.0
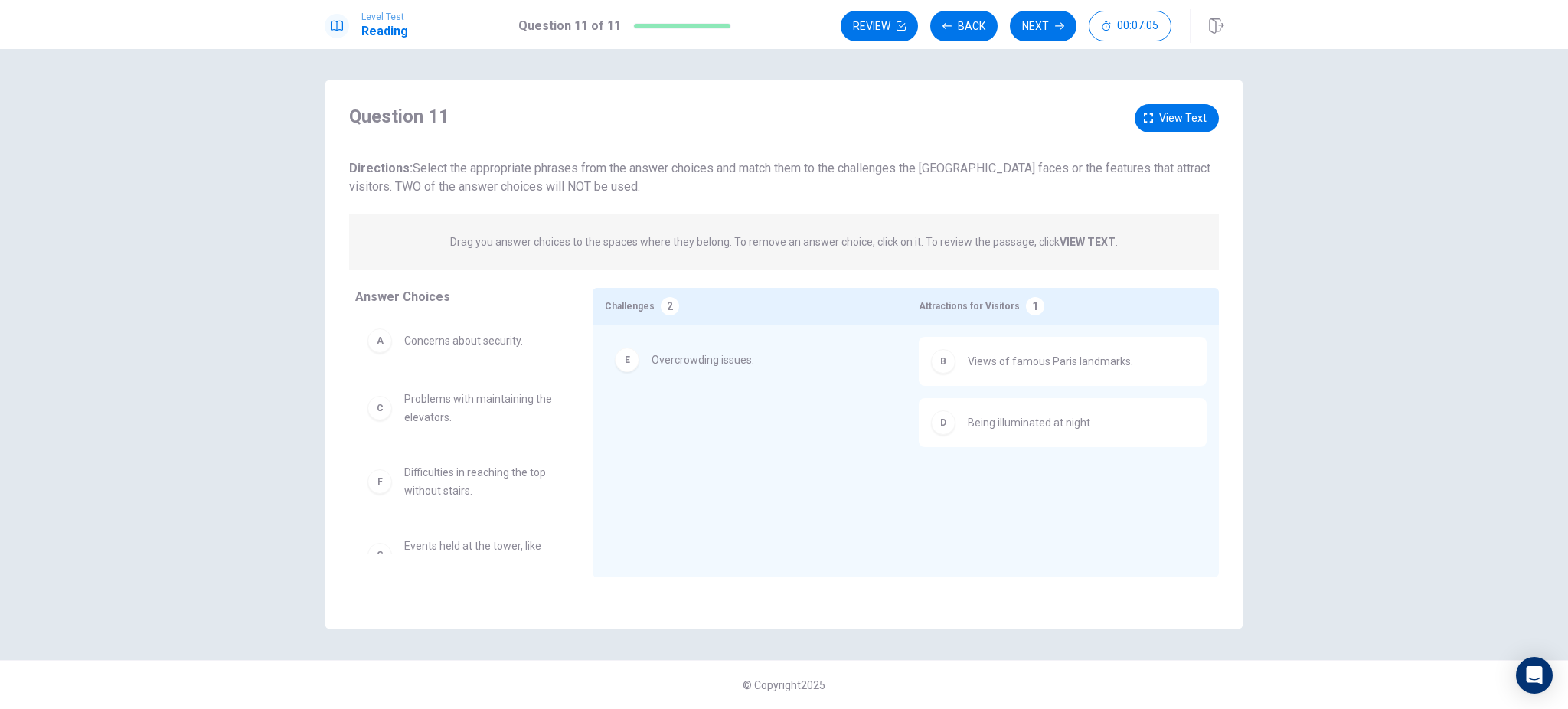
drag, startPoint x: 451, startPoint y: 482, endPoint x: 705, endPoint y: 362, distance: 280.9
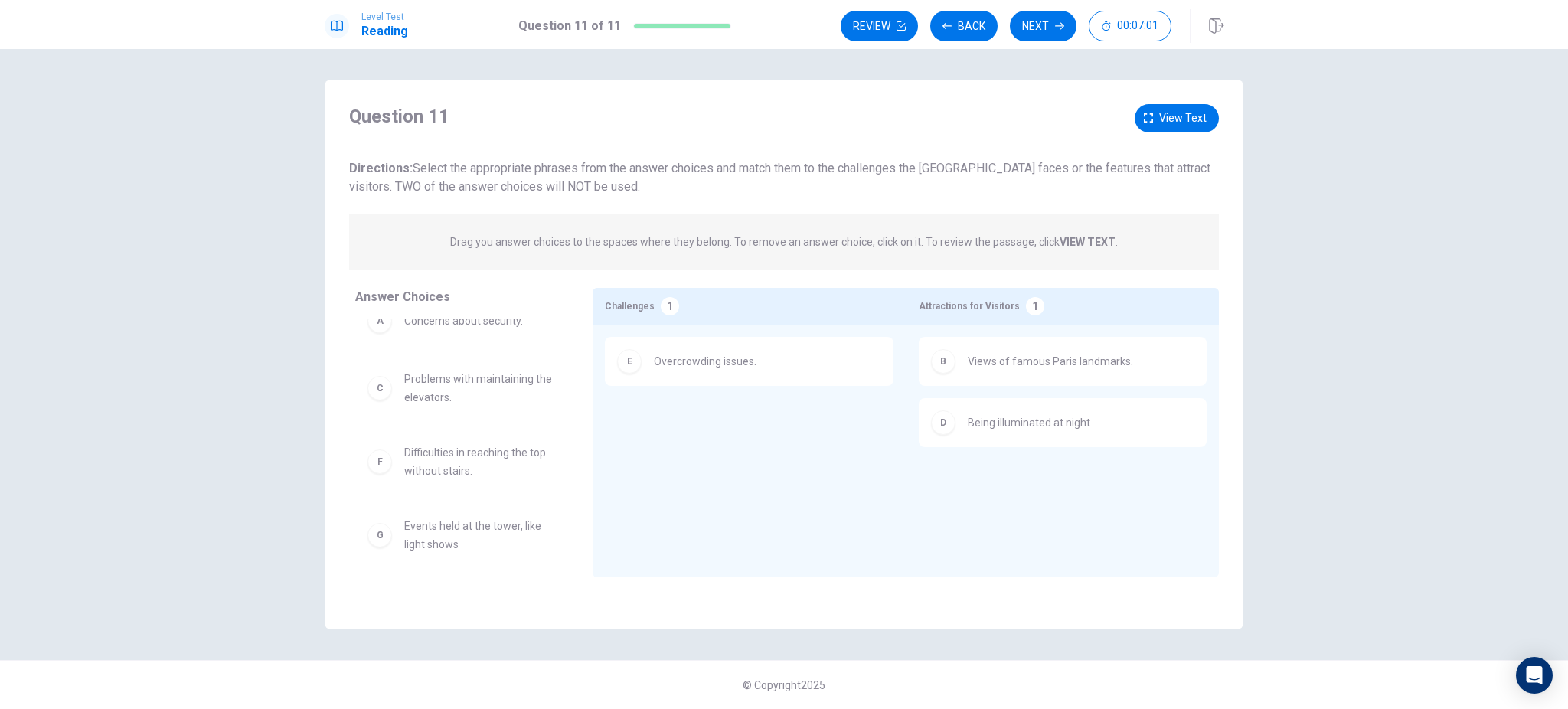
scroll to position [33, 0]
drag, startPoint x: 430, startPoint y: 532, endPoint x: 1001, endPoint y: 490, distance: 572.5
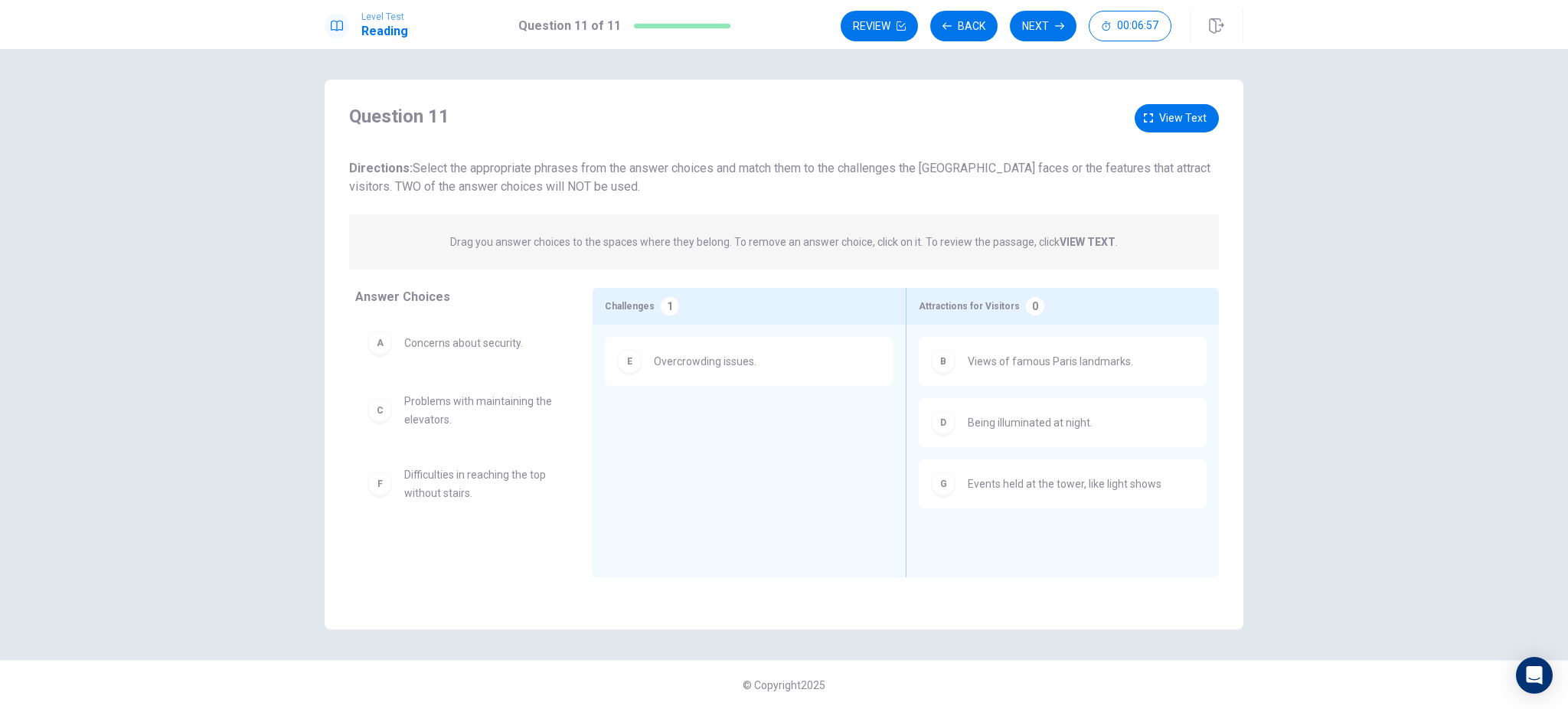
scroll to position [0, 0]
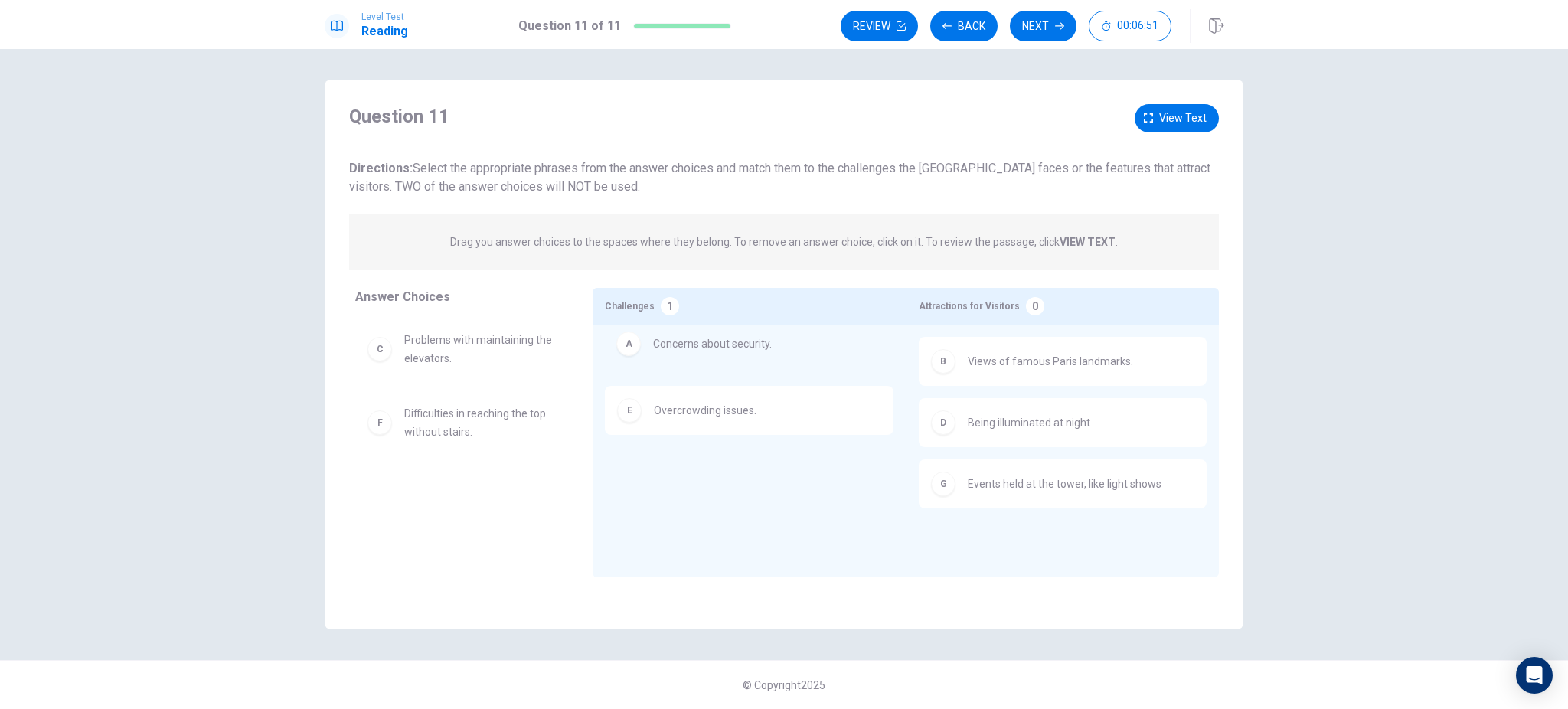
drag, startPoint x: 463, startPoint y: 350, endPoint x: 717, endPoint y: 350, distance: 254.0
click at [1047, 25] on button "Next" at bounding box center [1043, 26] width 66 height 31
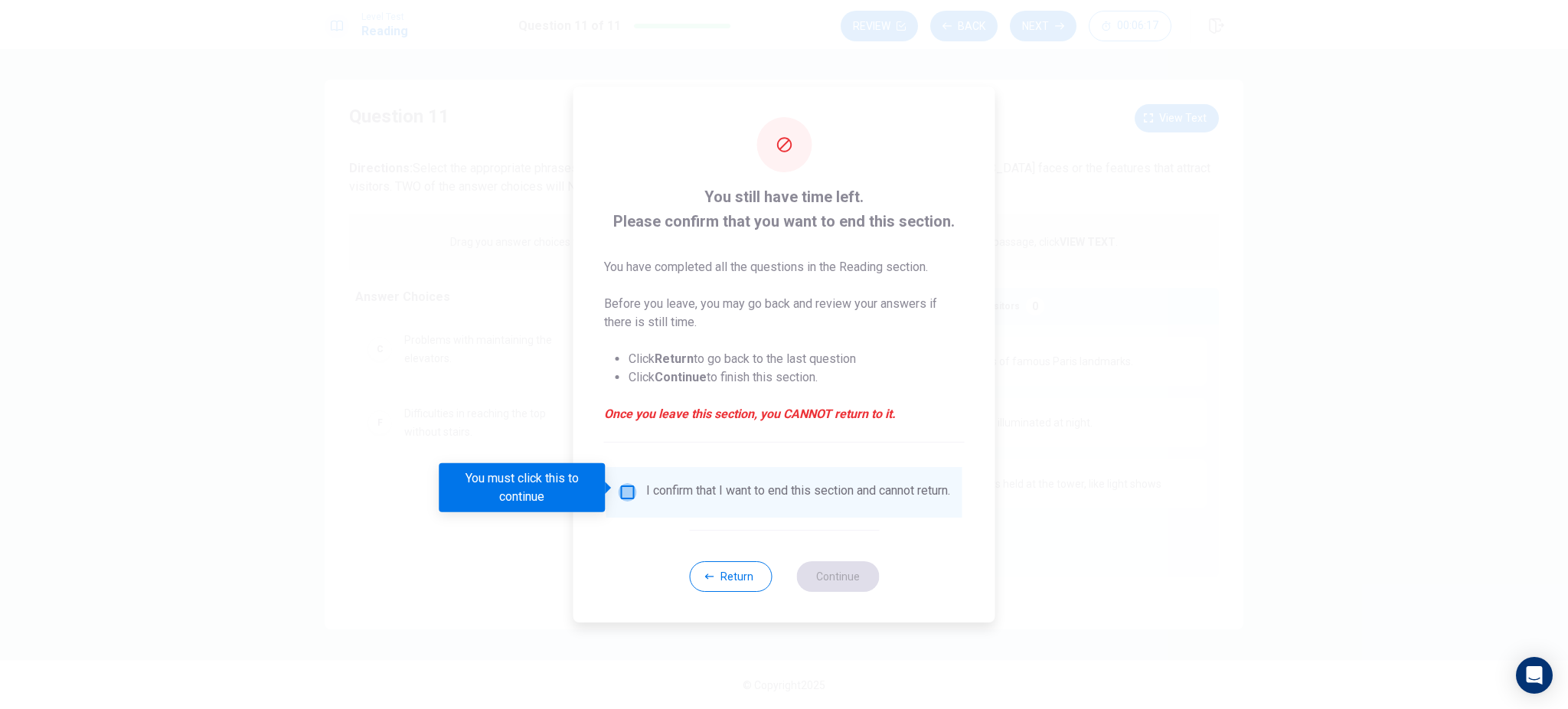
click at [623, 486] on input "You must click this to continue" at bounding box center [628, 492] width 19 height 19
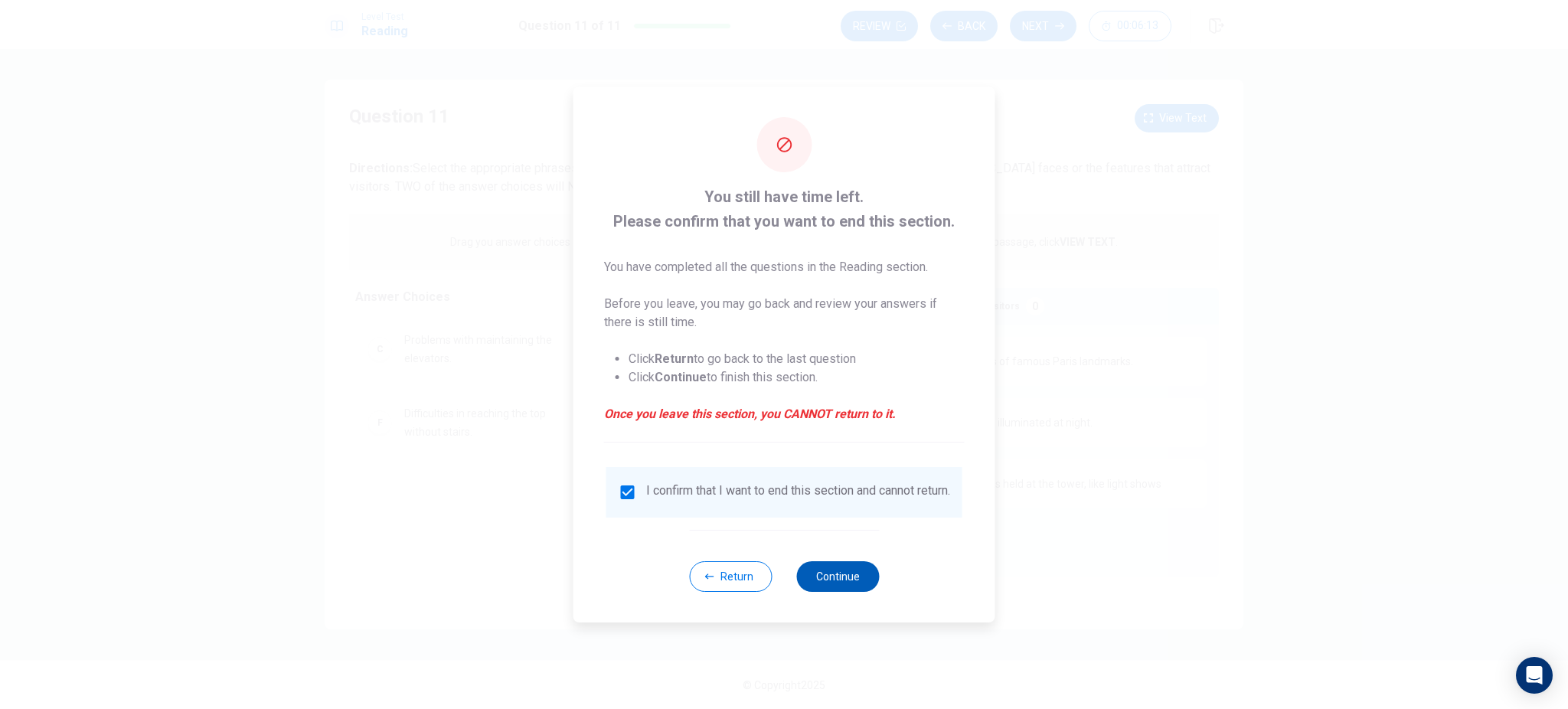
click at [850, 580] on button "Continue" at bounding box center [838, 576] width 83 height 31
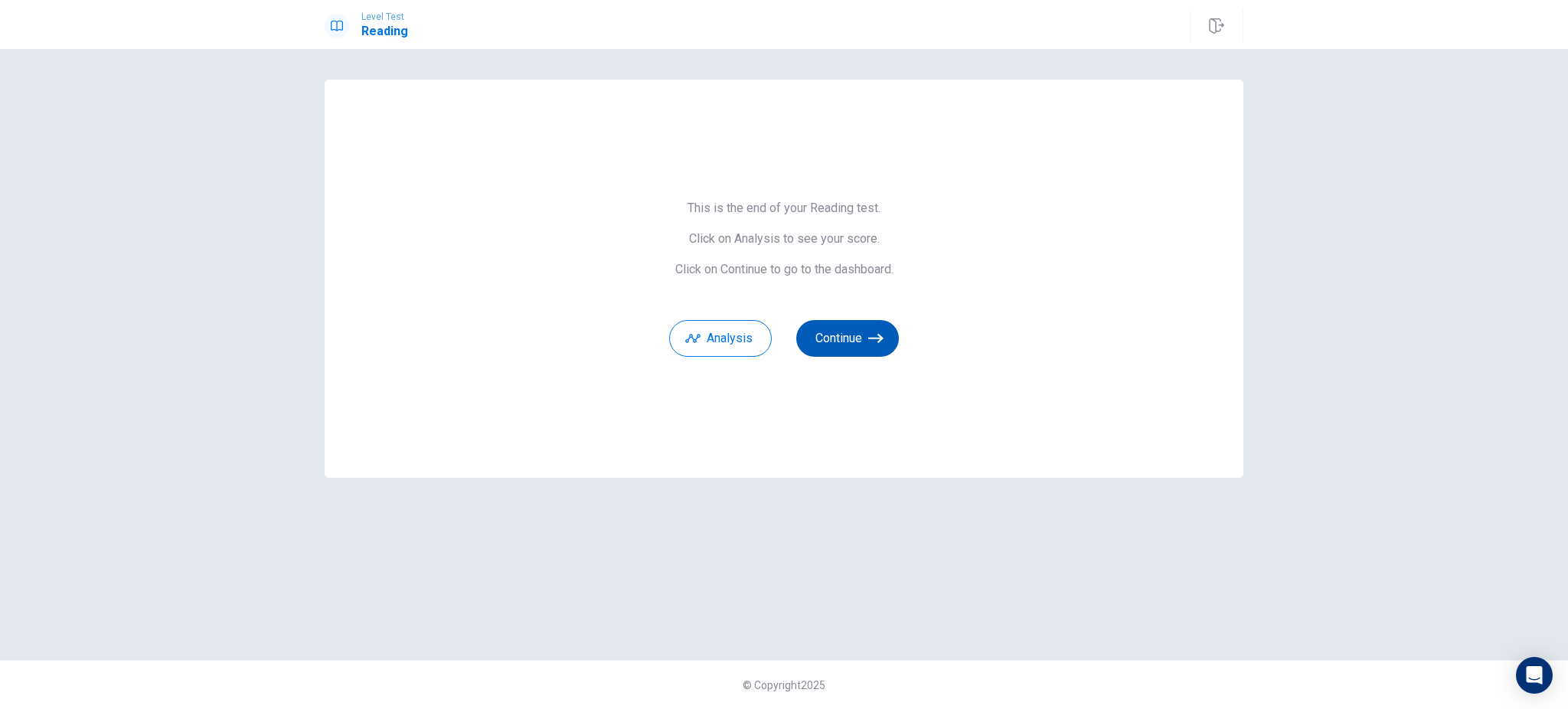
click at [845, 336] on button "Continue" at bounding box center [848, 339] width 103 height 37
